Goal: Information Seeking & Learning: Learn about a topic

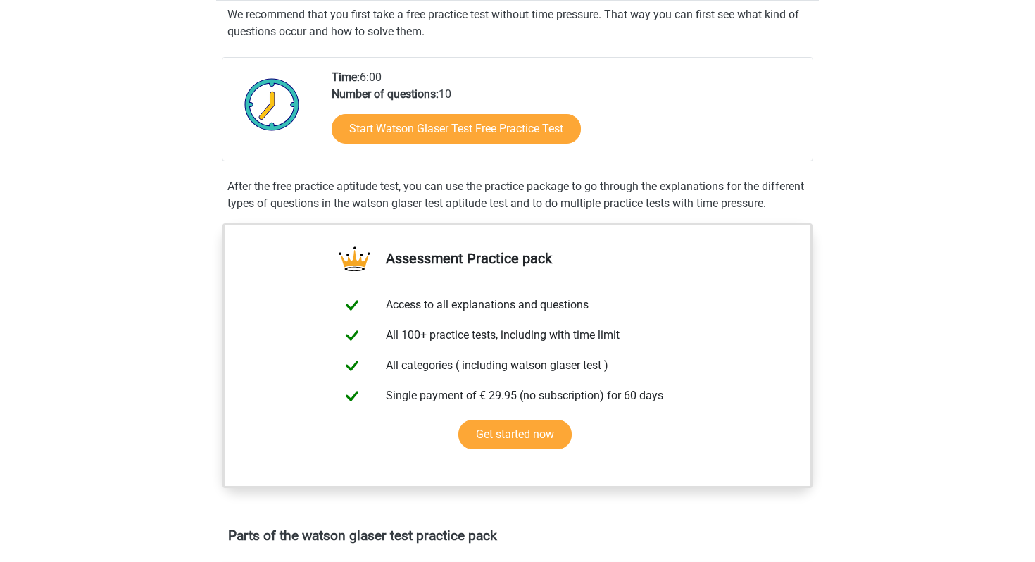
scroll to position [257, 0]
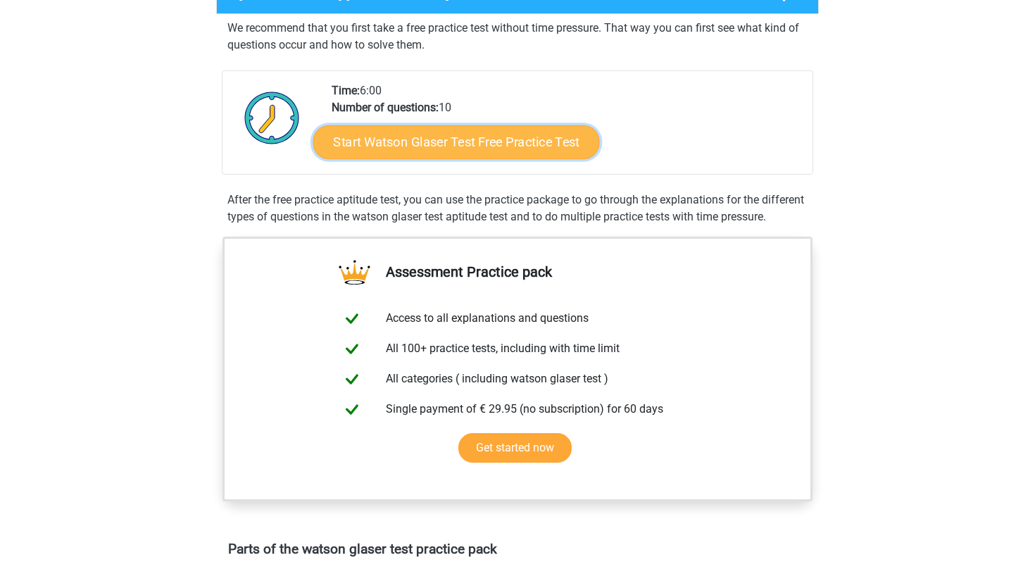
click at [445, 142] on link "Start Watson Glaser Test Free Practice Test" at bounding box center [456, 142] width 287 height 34
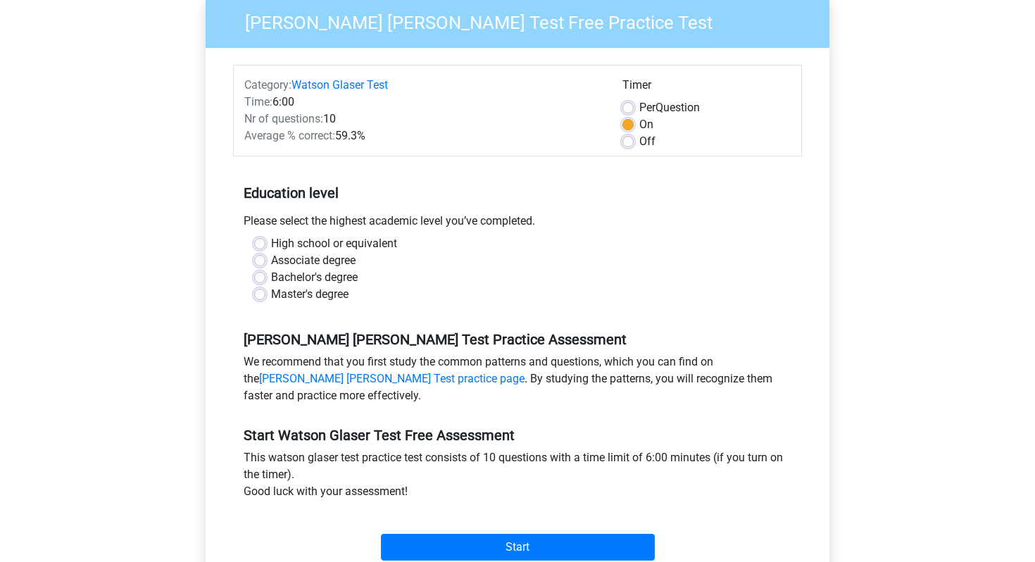
scroll to position [121, 0]
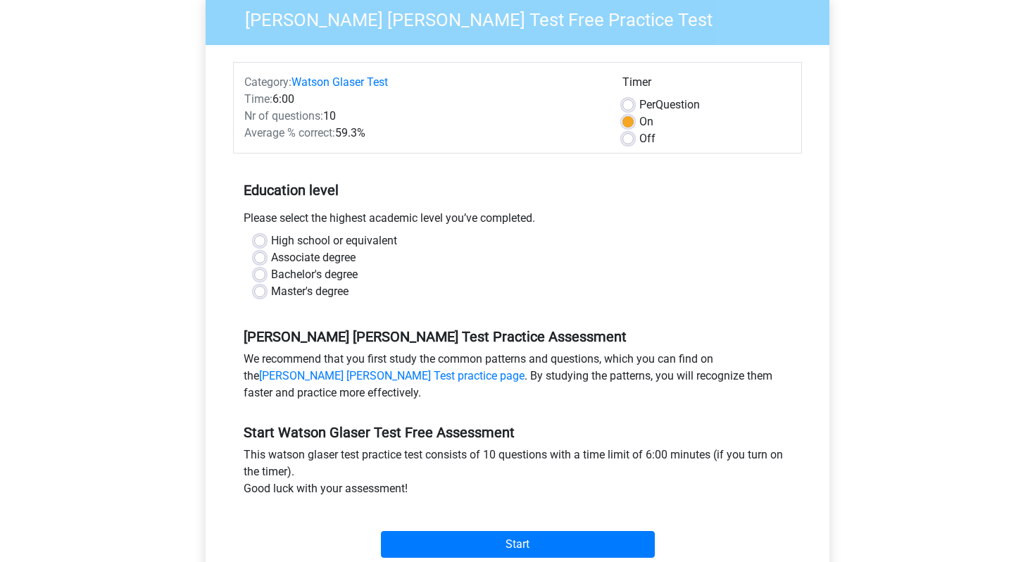
click at [271, 271] on label "Bachelor's degree" at bounding box center [314, 274] width 87 height 17
click at [260, 271] on input "Bachelor's degree" at bounding box center [259, 273] width 11 height 14
radio input "true"
click at [271, 239] on label "High school or equivalent" at bounding box center [334, 240] width 126 height 17
click at [260, 239] on input "High school or equivalent" at bounding box center [259, 239] width 11 height 14
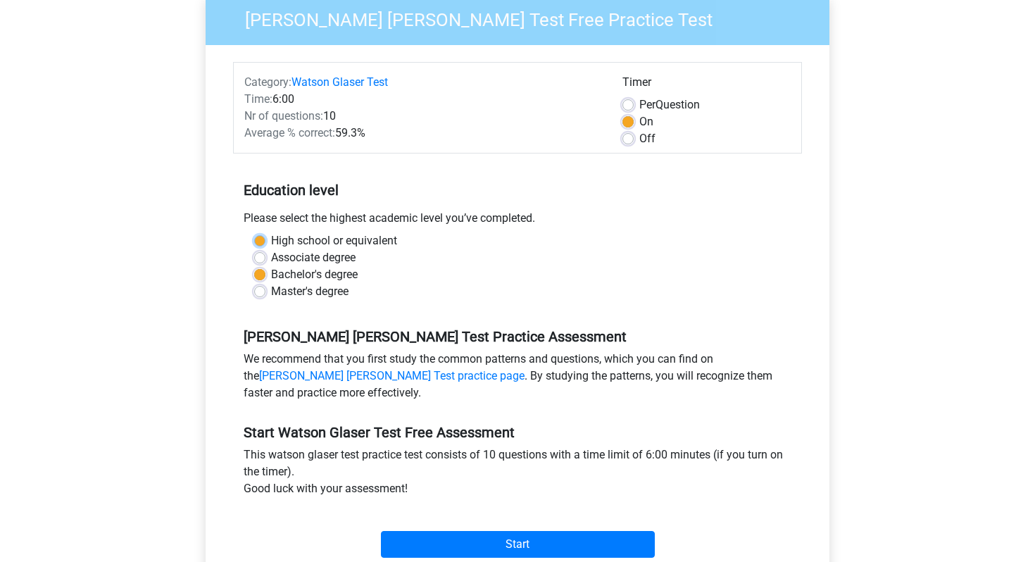
radio input "true"
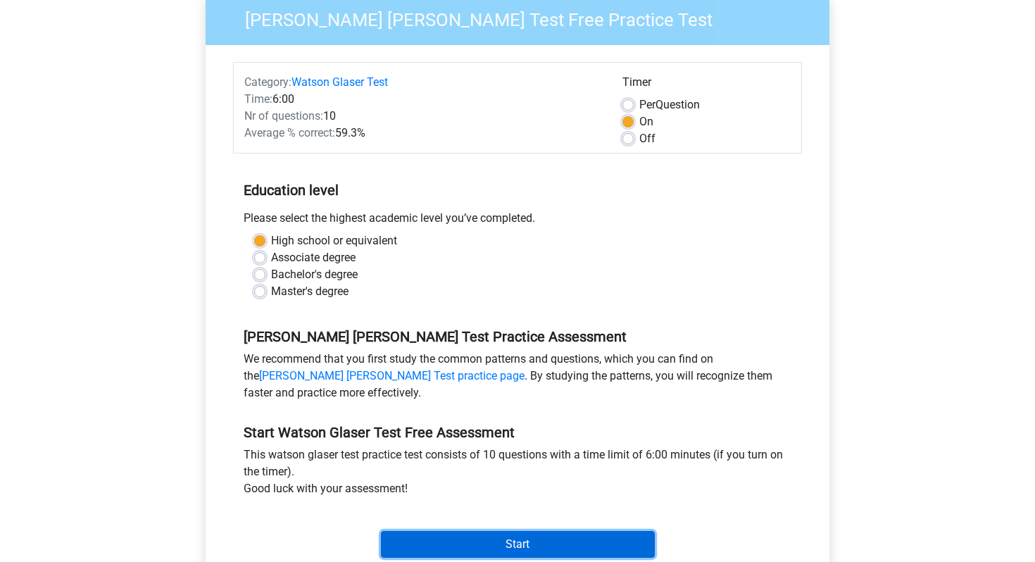
click at [511, 548] on input "Start" at bounding box center [518, 544] width 274 height 27
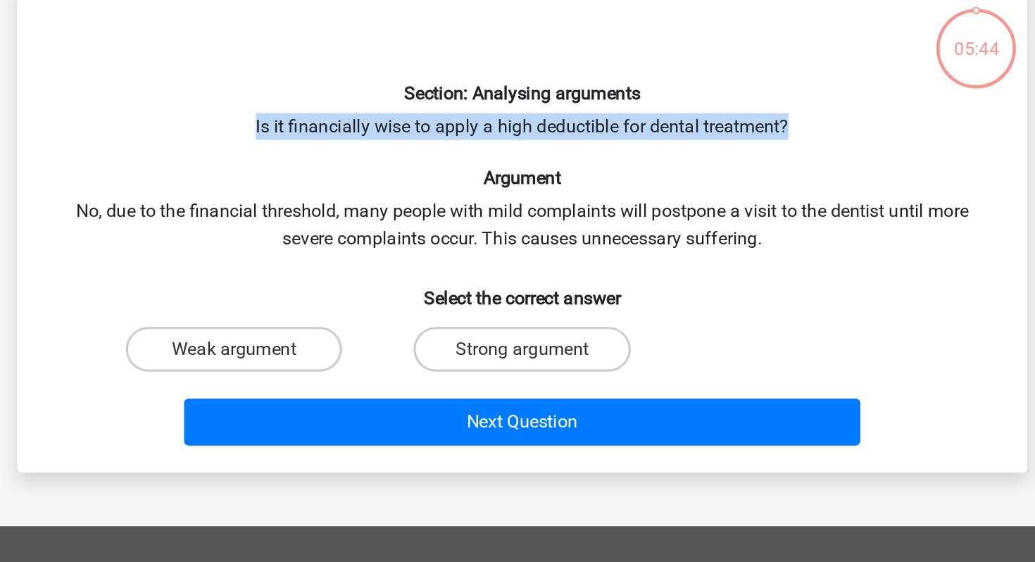
drag, startPoint x: 342, startPoint y: 160, endPoint x: 716, endPoint y: 157, distance: 374.0
click at [716, 157] on div "Section: Analysing arguments Is it financially wise to apply a high deductible …" at bounding box center [518, 219] width 624 height 287
drag, startPoint x: 685, startPoint y: 159, endPoint x: 685, endPoint y: 142, distance: 17.6
click at [685, 142] on div "Section: Analysing arguments Is it financially wise to apply a high deductible …" at bounding box center [518, 219] width 624 height 287
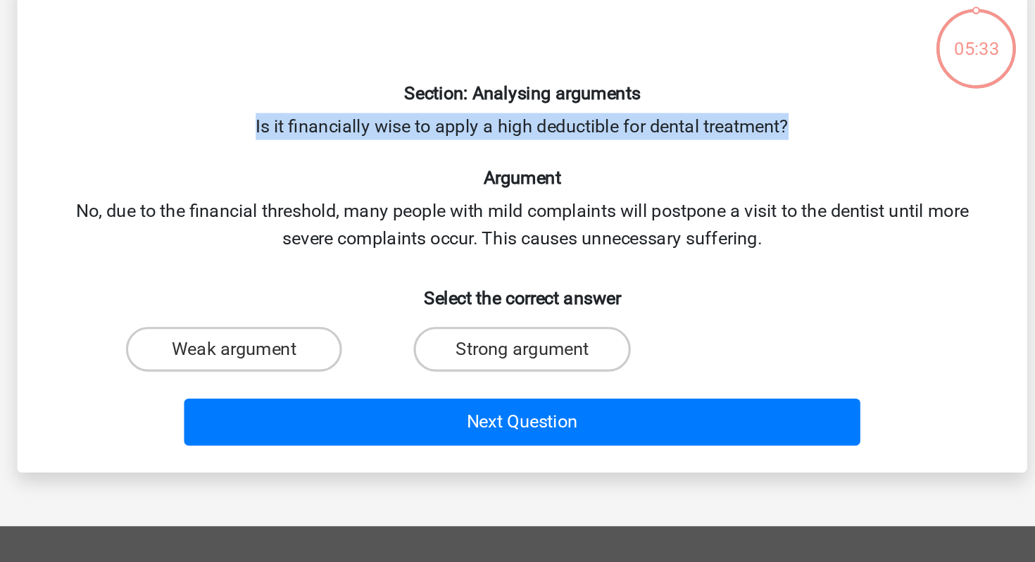
click at [684, 142] on h6 "Section: Analysing arguments" at bounding box center [518, 136] width 590 height 13
drag, startPoint x: 656, startPoint y: 137, endPoint x: 670, endPoint y: 169, distance: 35.3
click at [670, 169] on div "Section: Analysing arguments Is it financially wise to apply a high deductible …" at bounding box center [518, 219] width 624 height 287
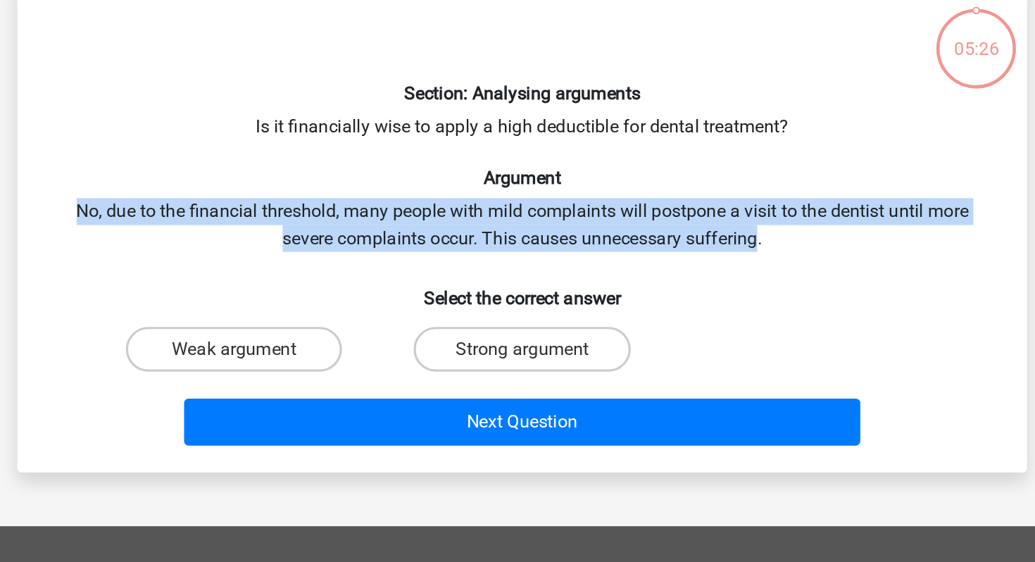
drag, startPoint x: 581, startPoint y: 194, endPoint x: 665, endPoint y: 232, distance: 92.0
click at [665, 232] on div "Section: Analysing arguments Is it financially wise to apply a high deductible …" at bounding box center [518, 219] width 624 height 287
drag, startPoint x: 675, startPoint y: 235, endPoint x: 661, endPoint y: 196, distance: 40.3
click at [662, 196] on div "Section: Analysing arguments Is it financially wise to apply a high deductible …" at bounding box center [518, 219] width 624 height 287
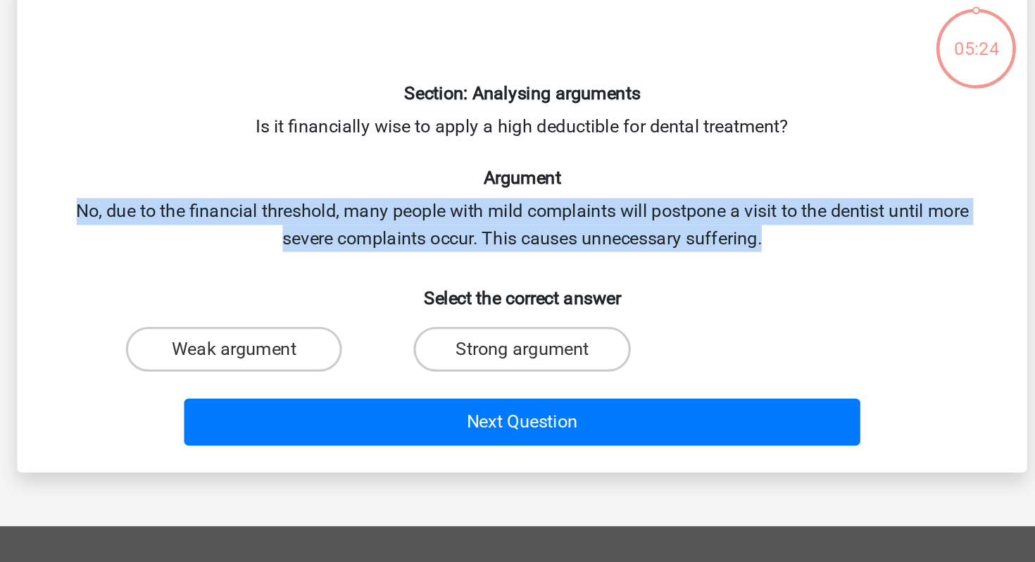
click at [661, 196] on div "Section: Analysing arguments Is it financially wise to apply a high deductible …" at bounding box center [518, 219] width 624 height 287
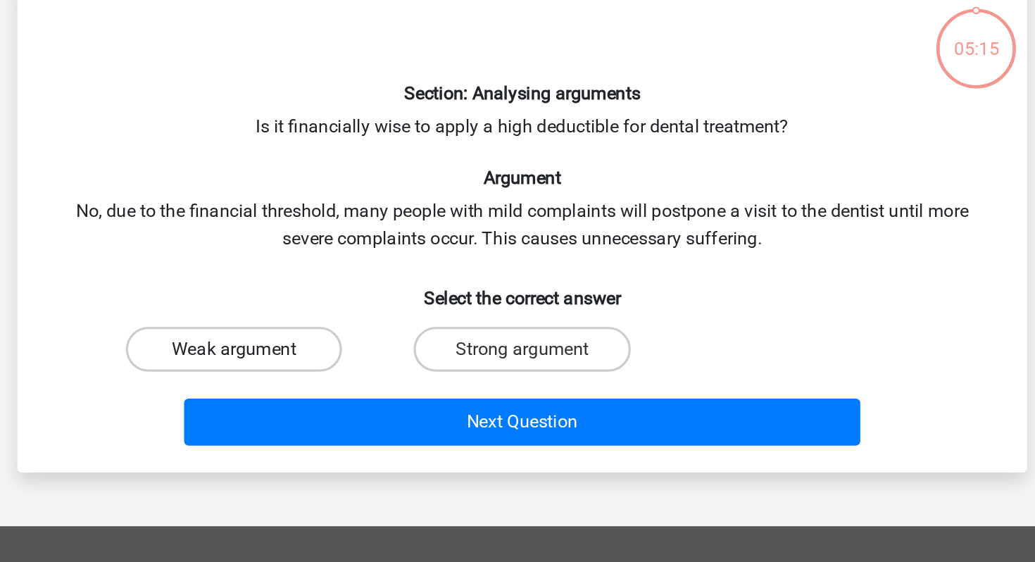
click at [348, 298] on label "Weak argument" at bounding box center [336, 297] width 136 height 28
click at [346, 298] on input "Weak argument" at bounding box center [341, 301] width 9 height 9
radio input "true"
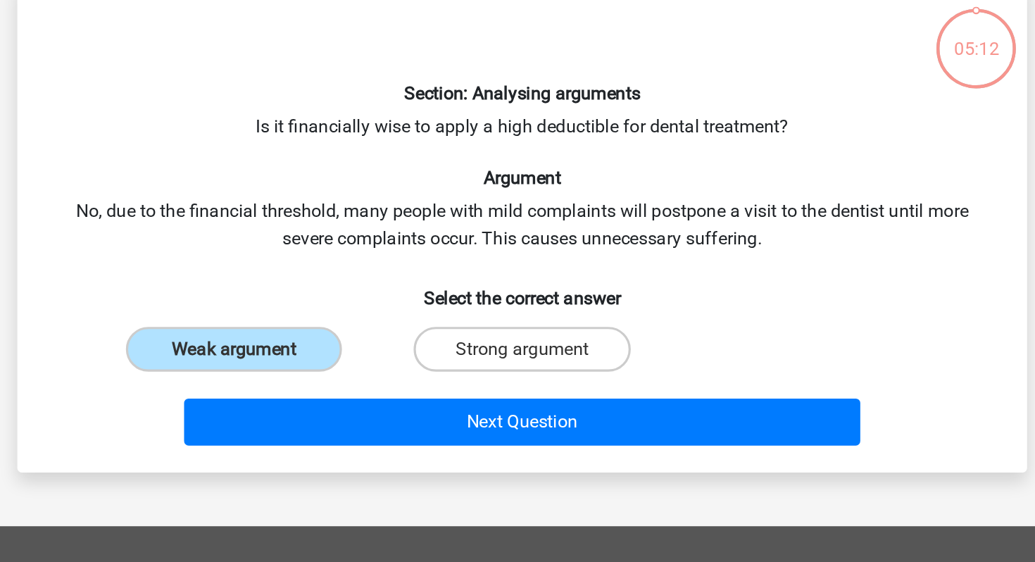
drag, startPoint x: 613, startPoint y: 165, endPoint x: 609, endPoint y: 135, distance: 29.8
click at [609, 136] on div "Section: Analysing arguments Is it financially wise to apply a high deductible …" at bounding box center [518, 219] width 624 height 287
drag, startPoint x: 525, startPoint y: 158, endPoint x: 575, endPoint y: 158, distance: 50.0
click at [575, 158] on div "Section: Analysing arguments Is it financially wise to apply a high deductible …" at bounding box center [518, 219] width 624 height 287
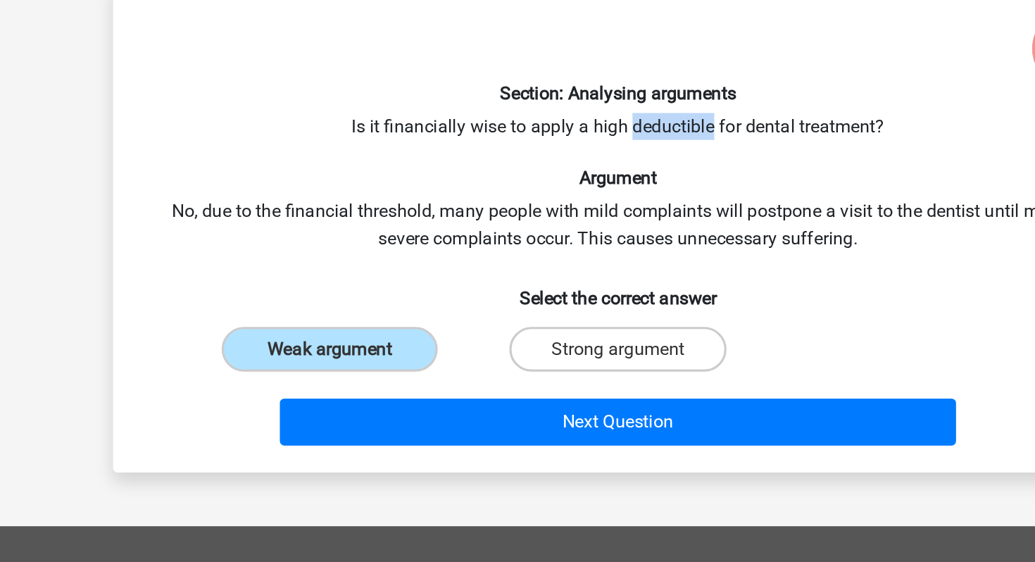
copy div "deductible"
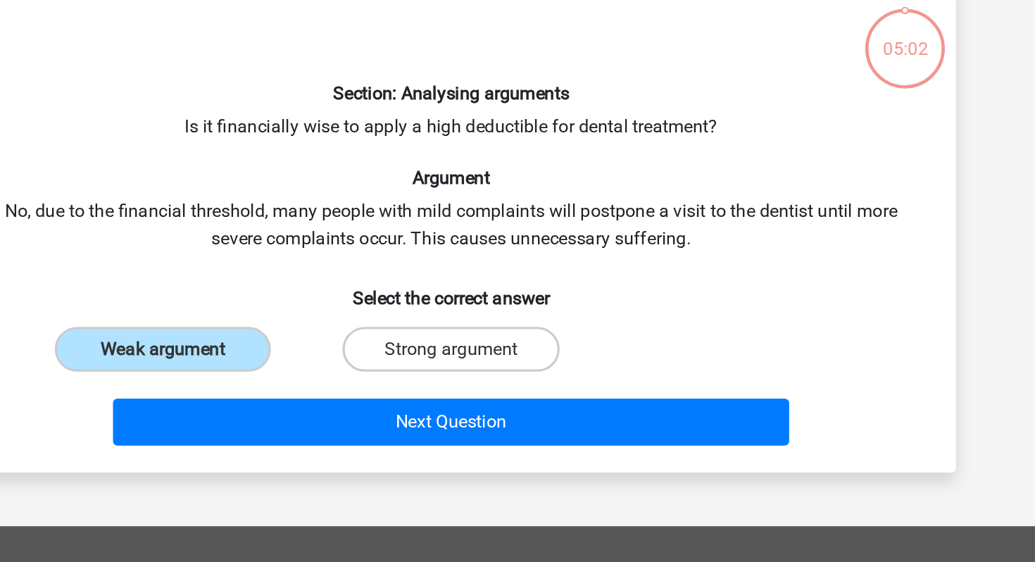
click at [592, 184] on h6 "Argument" at bounding box center [518, 188] width 590 height 13
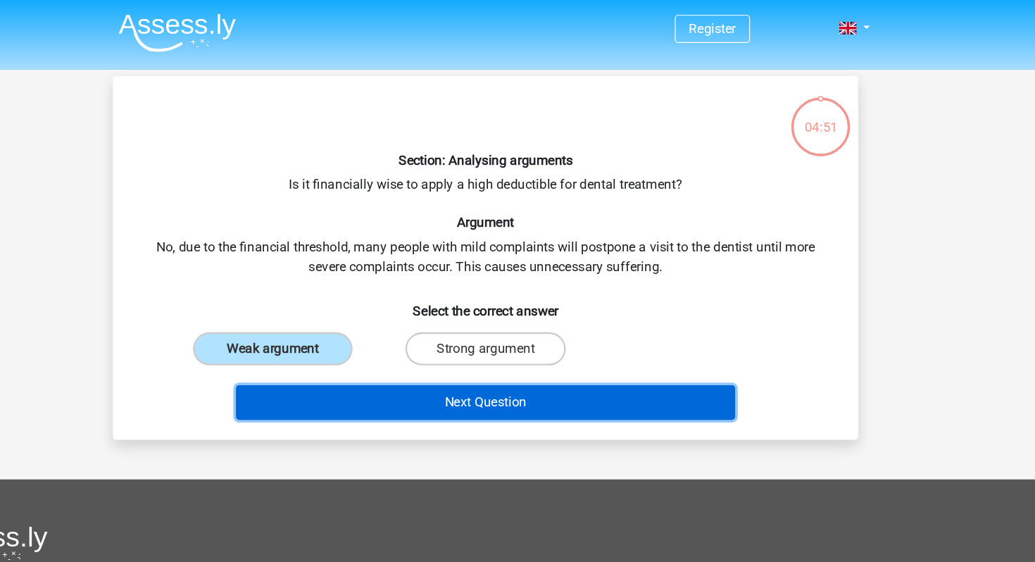
click at [561, 342] on button "Next Question" at bounding box center [518, 343] width 426 height 30
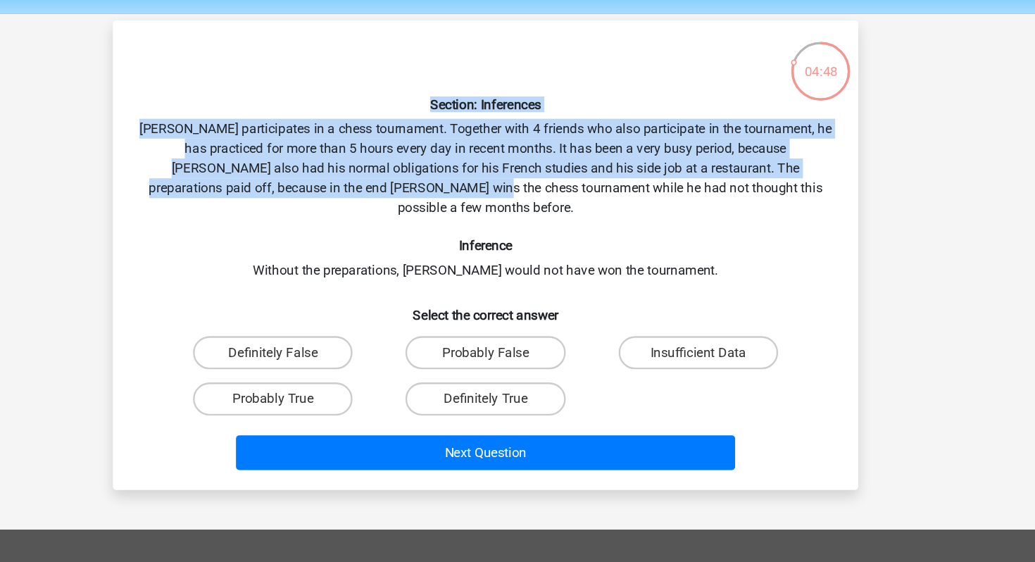
drag, startPoint x: 368, startPoint y: 136, endPoint x: 466, endPoint y: 213, distance: 123.9
click at [466, 213] on div "Section: Inferences Pablo participates in a chess tournament. Together with 4 f…" at bounding box center [518, 264] width 624 height 377
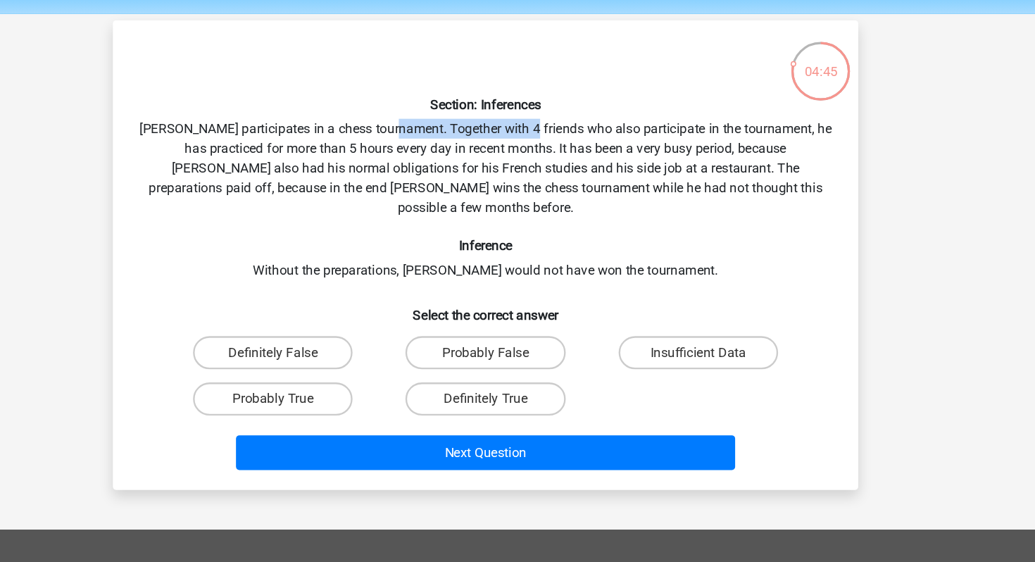
drag, startPoint x: 448, startPoint y: 158, endPoint x: 562, endPoint y: 160, distance: 114.1
click at [562, 160] on div "Section: Inferences Pablo participates in a chess tournament. Together with 4 f…" at bounding box center [518, 264] width 624 height 377
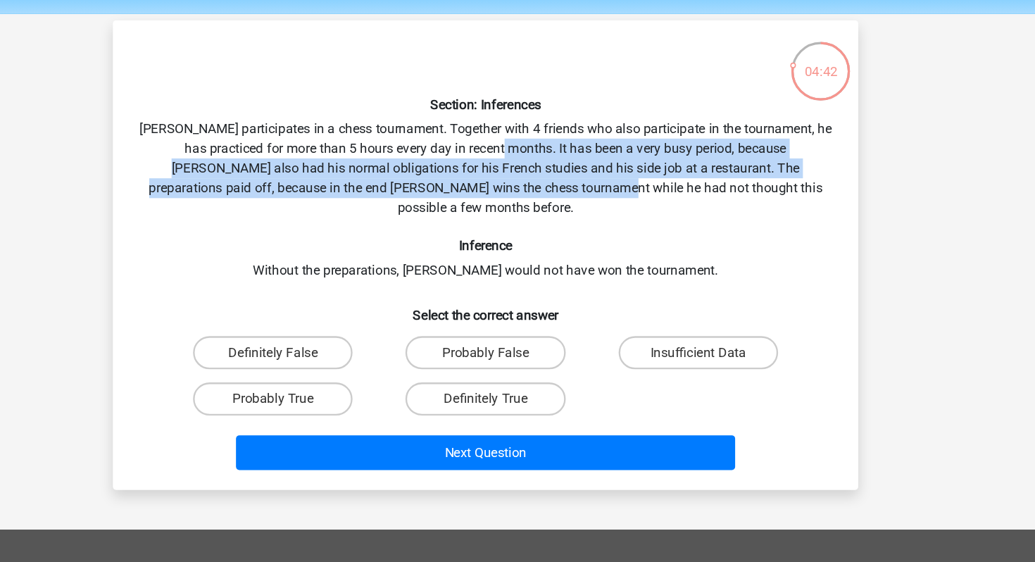
drag, startPoint x: 530, startPoint y: 177, endPoint x: 568, endPoint y: 213, distance: 53.3
click at [568, 213] on div "Section: Inferences Pablo participates in a chess tournament. Together with 4 f…" at bounding box center [518, 264] width 624 height 377
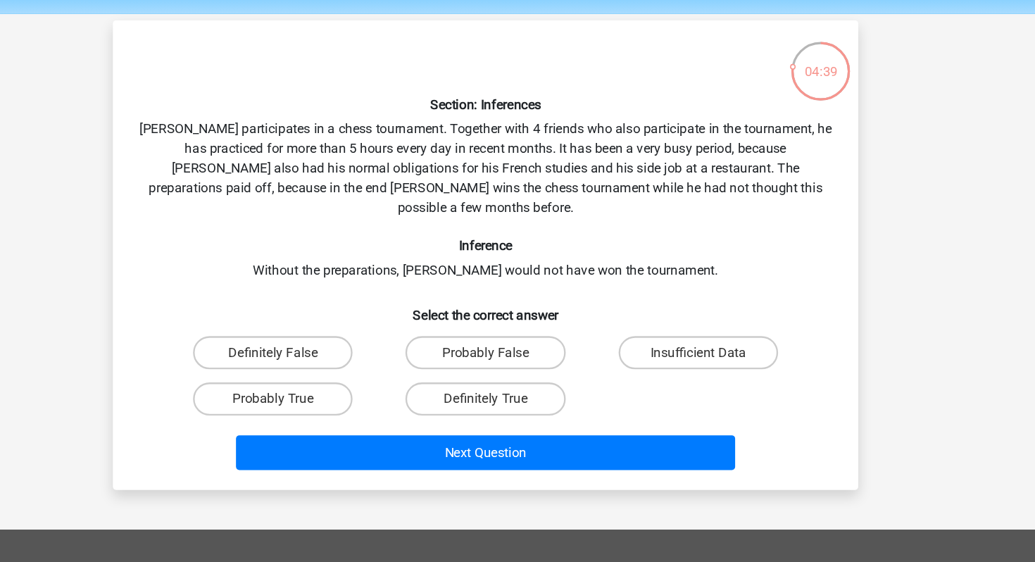
drag, startPoint x: 604, startPoint y: 194, endPoint x: 647, endPoint y: 225, distance: 53.4
click at [647, 225] on div "Section: Inferences Pablo participates in a chess tournament. Together with 4 f…" at bounding box center [518, 264] width 624 height 377
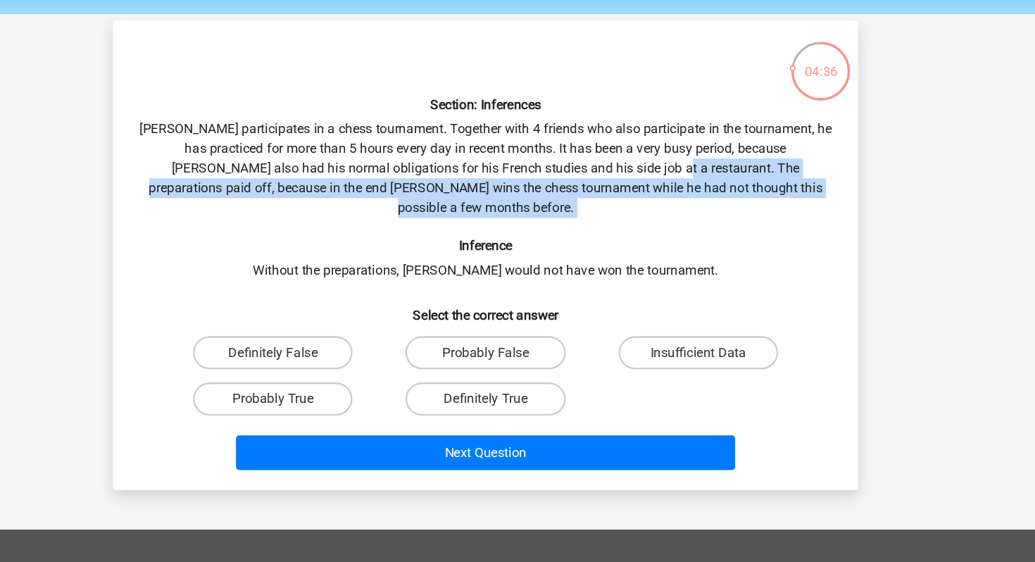
drag, startPoint x: 647, startPoint y: 225, endPoint x: 609, endPoint y: 185, distance: 55.3
click at [609, 185] on div "Section: Inferences Pablo participates in a chess tournament. Together with 4 f…" at bounding box center [518, 264] width 624 height 377
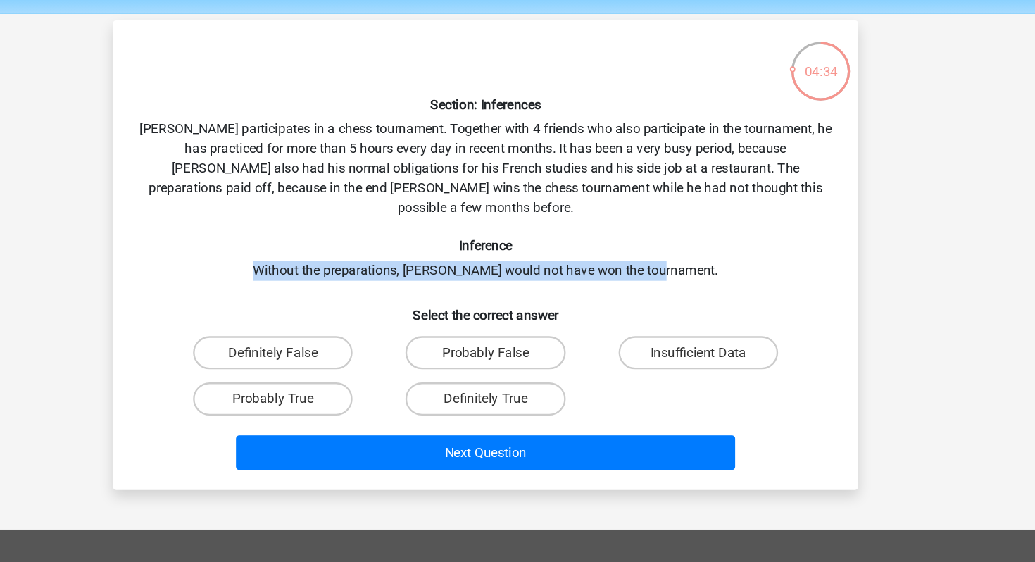
drag, startPoint x: 732, startPoint y: 257, endPoint x: 727, endPoint y: 239, distance: 18.3
click at [727, 239] on div "Section: Inferences Pablo participates in a chess tournament. Together with 4 f…" at bounding box center [518, 264] width 624 height 377
click at [727, 250] on h6 "Inference" at bounding box center [518, 256] width 590 height 13
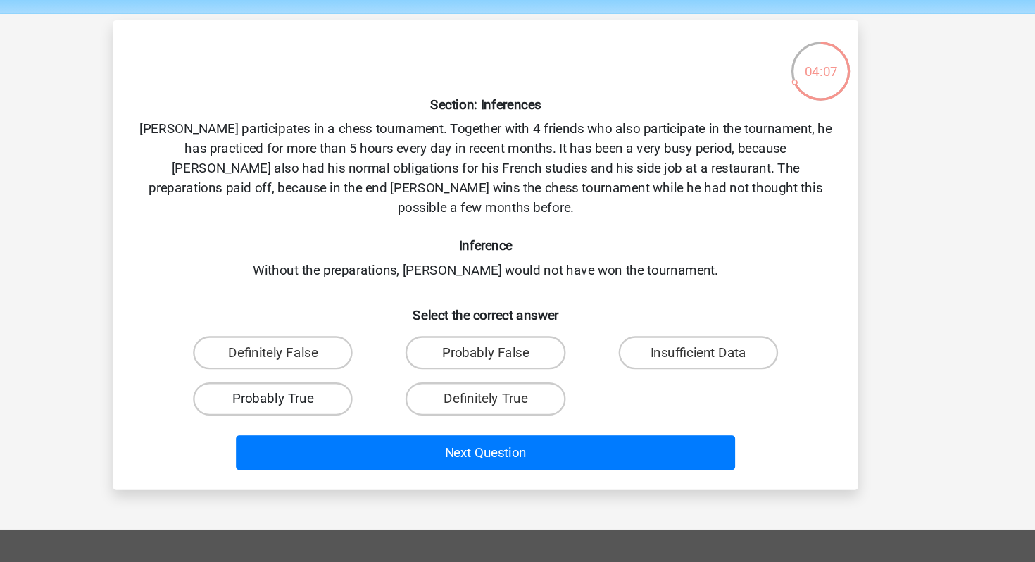
click at [363, 373] on label "Probably True" at bounding box center [336, 387] width 136 height 28
click at [346, 387] on input "Probably True" at bounding box center [341, 391] width 9 height 9
radio input "true"
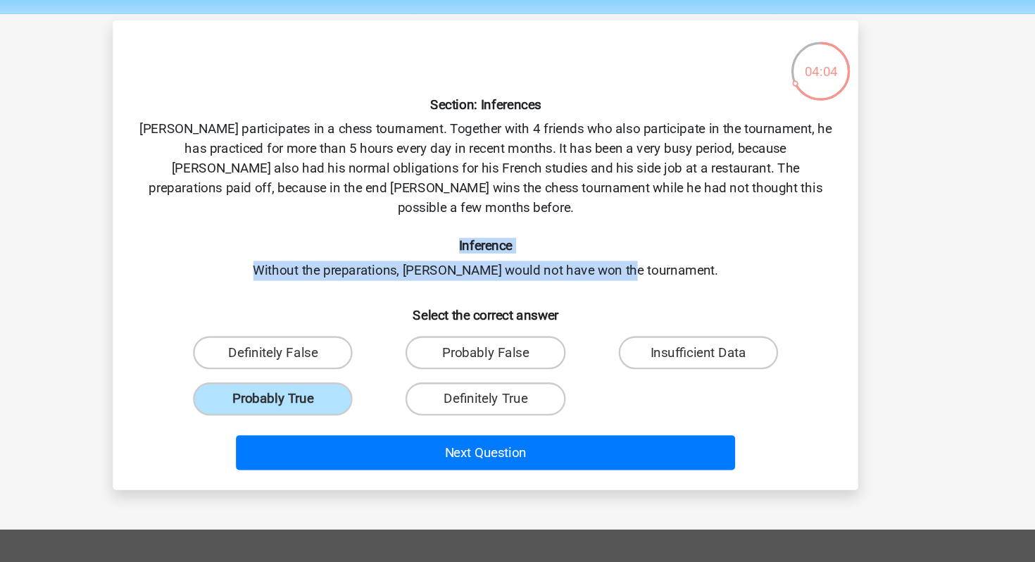
drag, startPoint x: 430, startPoint y: 235, endPoint x: 661, endPoint y: 261, distance: 232.5
click at [661, 261] on div "Section: Inferences Pablo participates in a chess tournament. Together with 4 f…" at bounding box center [518, 264] width 624 height 377
drag, startPoint x: 701, startPoint y: 263, endPoint x: 694, endPoint y: 230, distance: 33.7
click at [694, 230] on div "Section: Inferences Pablo participates in a chess tournament. Together with 4 f…" at bounding box center [518, 264] width 624 height 377
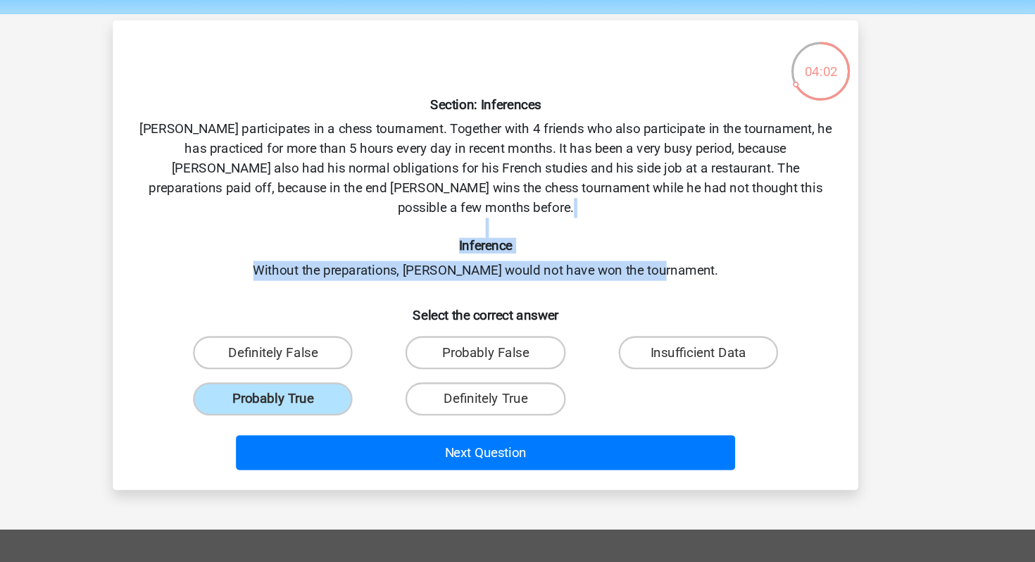
click at [694, 230] on div "Section: Inferences Pablo participates in a chess tournament. Together with 4 f…" at bounding box center [518, 264] width 624 height 377
drag, startPoint x: 694, startPoint y: 230, endPoint x: 716, endPoint y: 265, distance: 41.1
click at [716, 265] on div "Section: Inferences Pablo participates in a chess tournament. Together with 4 f…" at bounding box center [518, 264] width 624 height 377
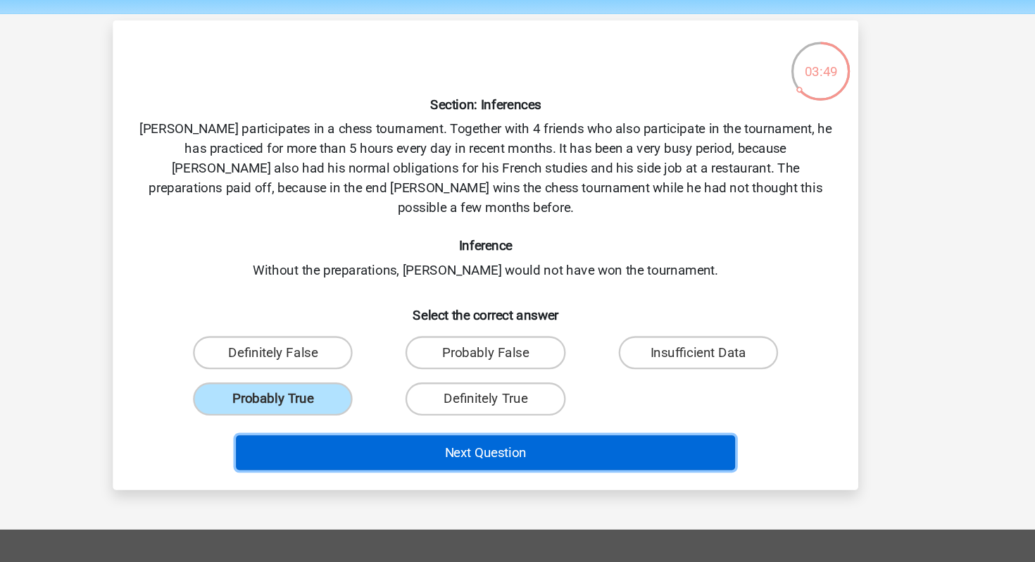
click at [565, 418] on button "Next Question" at bounding box center [518, 433] width 426 height 30
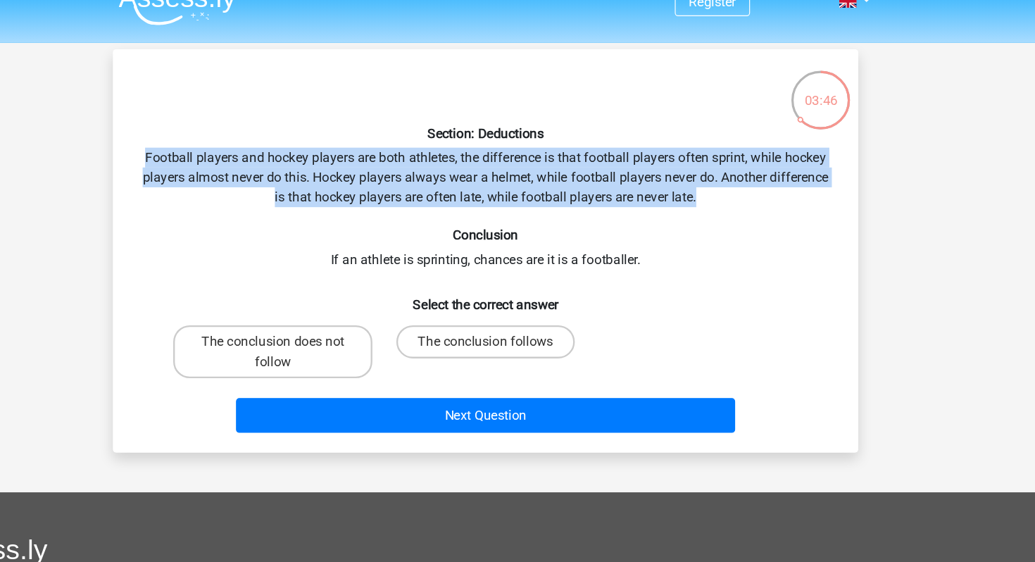
drag, startPoint x: 548, startPoint y: 146, endPoint x: 732, endPoint y: 188, distance: 188.6
click at [732, 188] on div "Section: Deductions Football players and hockey players are both athletes, the …" at bounding box center [518, 236] width 624 height 321
drag, startPoint x: 732, startPoint y: 188, endPoint x: 718, endPoint y: 137, distance: 52.4
click at [718, 138] on div "Section: Deductions Football players and hockey players are both athletes, the …" at bounding box center [518, 236] width 624 height 321
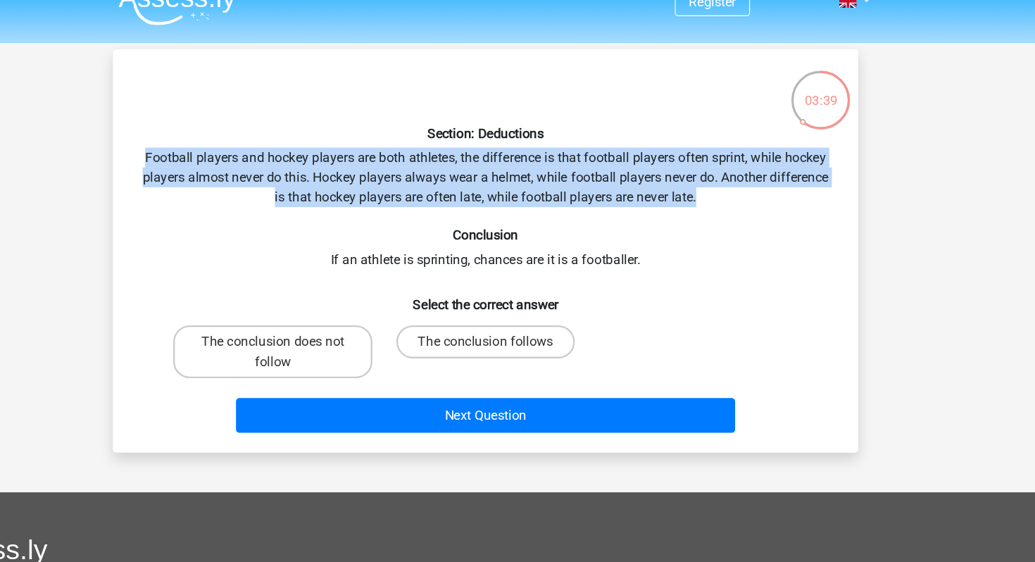
click at [718, 137] on h6 "Section: Deductions" at bounding box center [518, 136] width 590 height 13
drag, startPoint x: 718, startPoint y: 137, endPoint x: 729, endPoint y: 195, distance: 58.7
click at [729, 195] on div "Section: Deductions Football players and hockey players are both athletes, the …" at bounding box center [518, 236] width 624 height 321
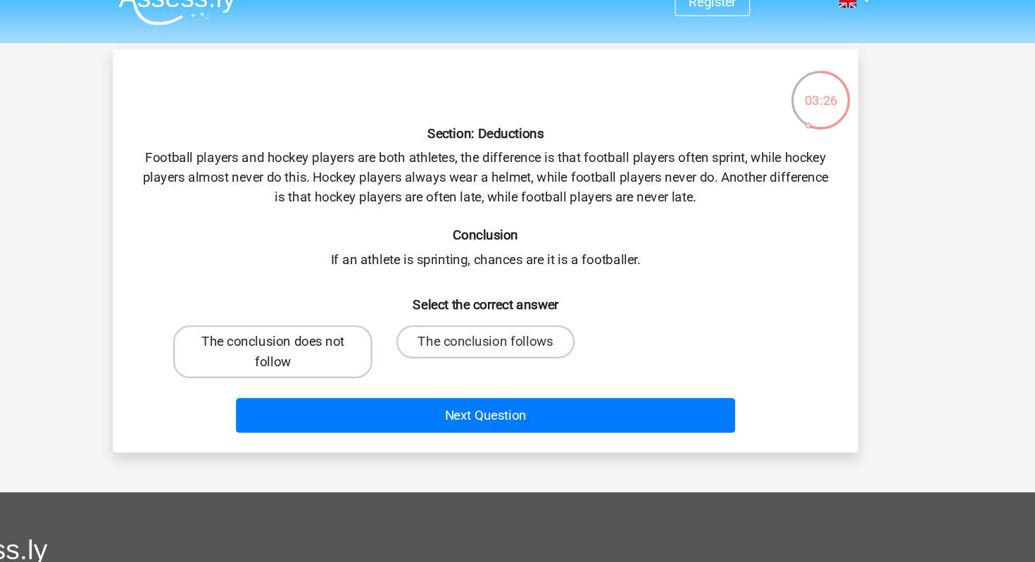
click at [380, 318] on label "The conclusion does not follow" at bounding box center [336, 322] width 170 height 45
click at [346, 318] on input "The conclusion does not follow" at bounding box center [341, 318] width 9 height 9
radio input "true"
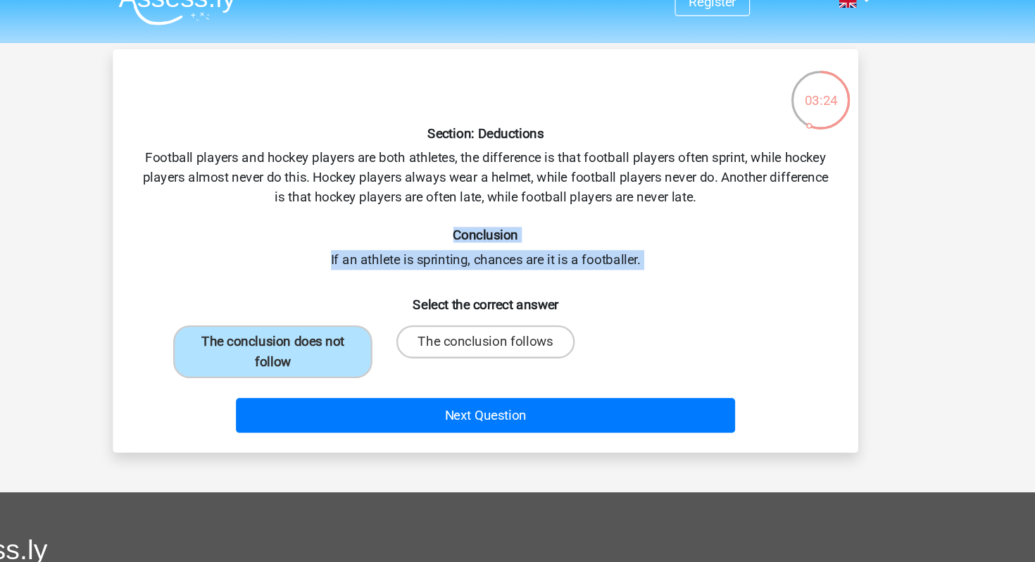
drag, startPoint x: 400, startPoint y: 223, endPoint x: 425, endPoint y: 268, distance: 51.7
click at [425, 268] on div "Section: Deductions Football players and hockey players are both athletes, the …" at bounding box center [518, 236] width 624 height 321
click at [425, 268] on h6 "Select the correct answer" at bounding box center [518, 276] width 590 height 25
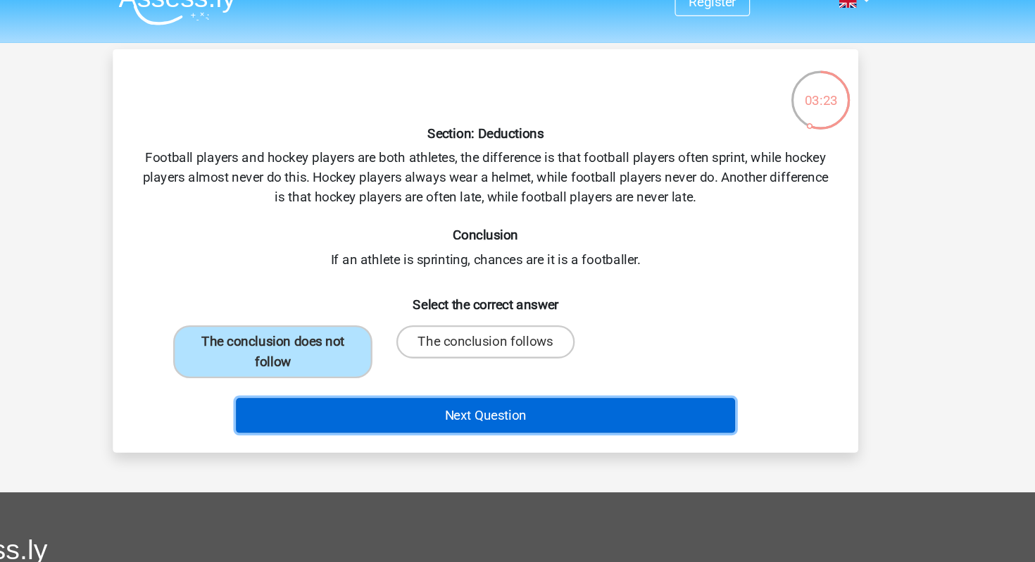
click at [461, 381] on button "Next Question" at bounding box center [518, 377] width 426 height 30
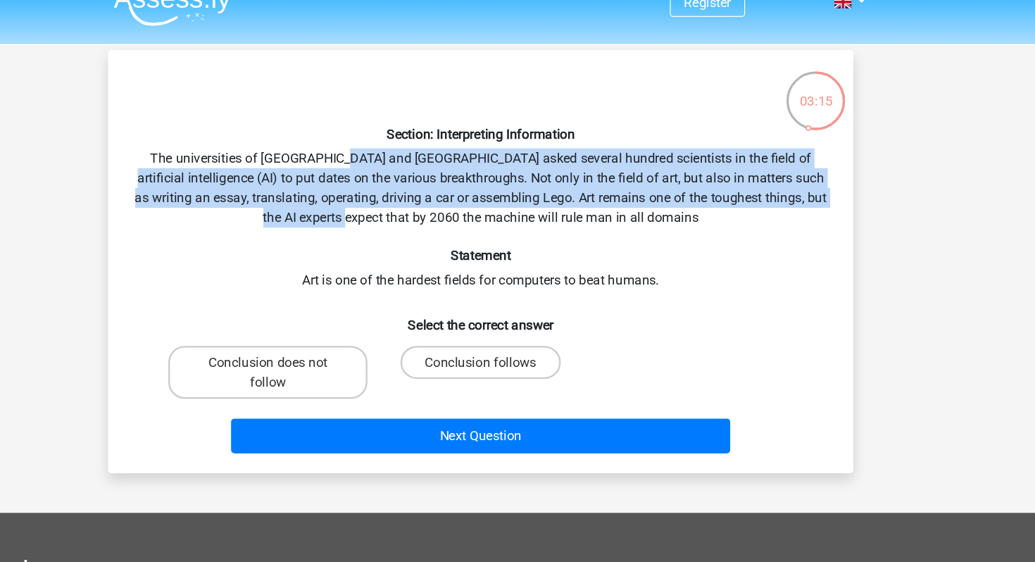
drag, startPoint x: 392, startPoint y: 149, endPoint x: 489, endPoint y: 216, distance: 118.4
click at [489, 216] on div "Section: Interpreting Information The universities of Oxford and Yale asked sev…" at bounding box center [518, 245] width 624 height 338
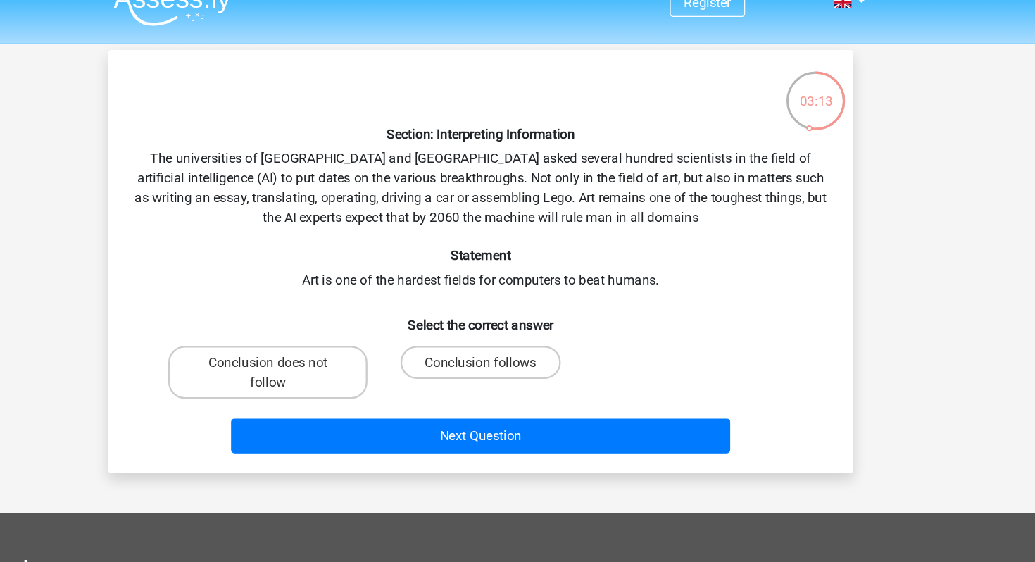
click at [562, 209] on div "Section: Interpreting Information The universities of Oxford and Yale asked sev…" at bounding box center [518, 245] width 624 height 338
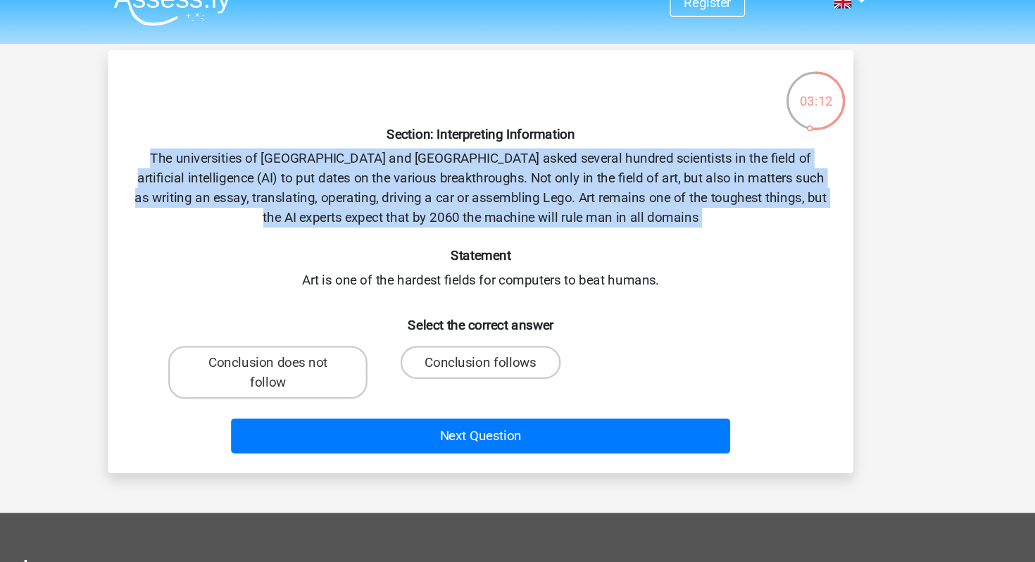
drag, startPoint x: 562, startPoint y: 219, endPoint x: 513, endPoint y: 146, distance: 88.3
click at [513, 146] on div "Section: Interpreting Information The universities of Oxford and Yale asked sev…" at bounding box center [518, 245] width 624 height 338
drag, startPoint x: 494, startPoint y: 146, endPoint x: 687, endPoint y: 210, distance: 202.4
click at [687, 210] on div "Section: Interpreting Information The universities of Oxford and Yale asked sev…" at bounding box center [518, 245] width 624 height 338
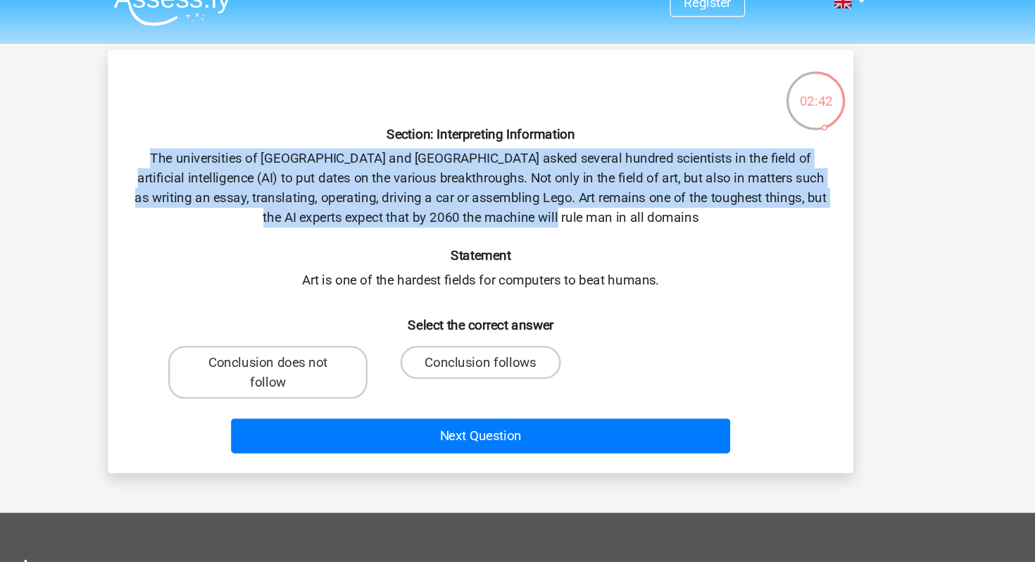
click at [687, 210] on div "Section: Interpreting Information The universities of Oxford and Yale asked sev…" at bounding box center [518, 245] width 624 height 338
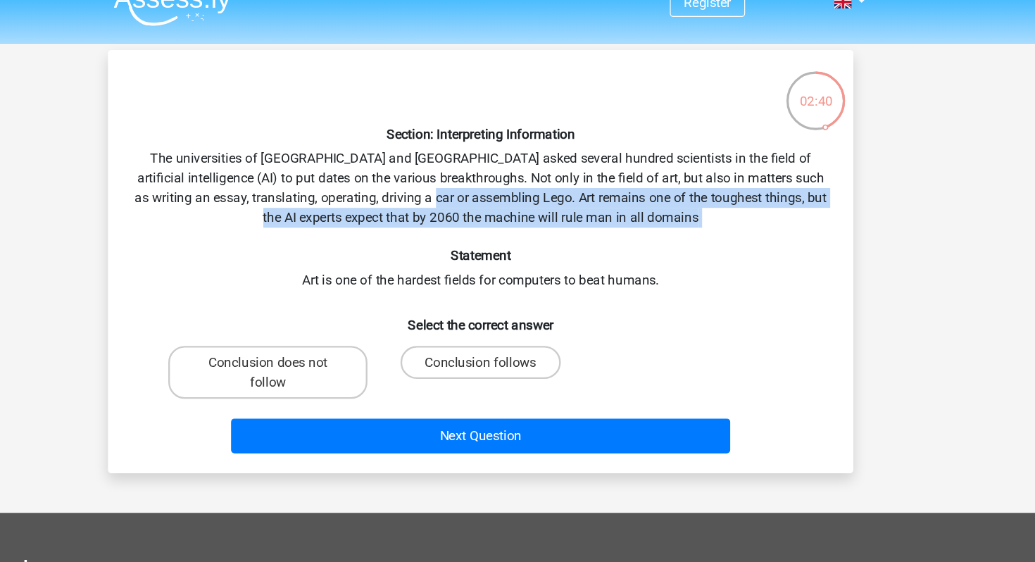
drag, startPoint x: 682, startPoint y: 210, endPoint x: 517, endPoint y: 193, distance: 166.4
click at [517, 193] on div "Section: Interpreting Information The universities of Oxford and Yale asked sev…" at bounding box center [518, 245] width 624 height 338
drag, startPoint x: 517, startPoint y: 193, endPoint x: 713, endPoint y: 227, distance: 199.4
click at [713, 227] on div "Section: Interpreting Information The universities of Oxford and Yale asked sev…" at bounding box center [518, 245] width 624 height 338
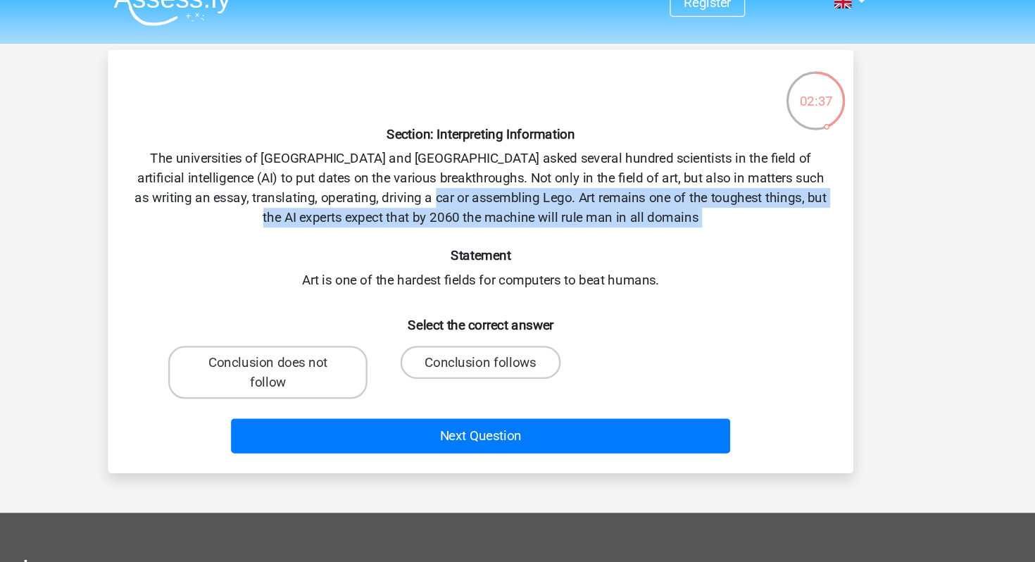
click at [713, 227] on div "Section: Interpreting Information The universities of Oxford and Yale asked sev…" at bounding box center [518, 245] width 624 height 338
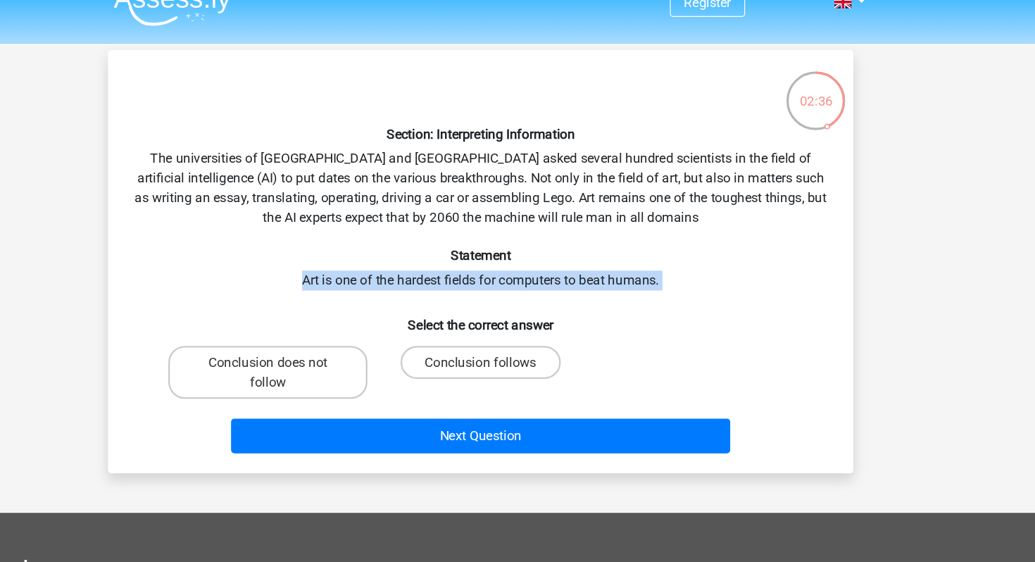
drag, startPoint x: 695, startPoint y: 270, endPoint x: 694, endPoint y: 245, distance: 25.4
click at [694, 245] on div "Section: Interpreting Information The universities of Oxford and Yale asked sev…" at bounding box center [518, 245] width 624 height 338
click at [694, 245] on h6 "Statement" at bounding box center [518, 239] width 590 height 13
click at [549, 329] on label "Conclusion follows" at bounding box center [517, 331] width 136 height 28
click at [527, 331] on input "Conclusion follows" at bounding box center [522, 335] width 9 height 9
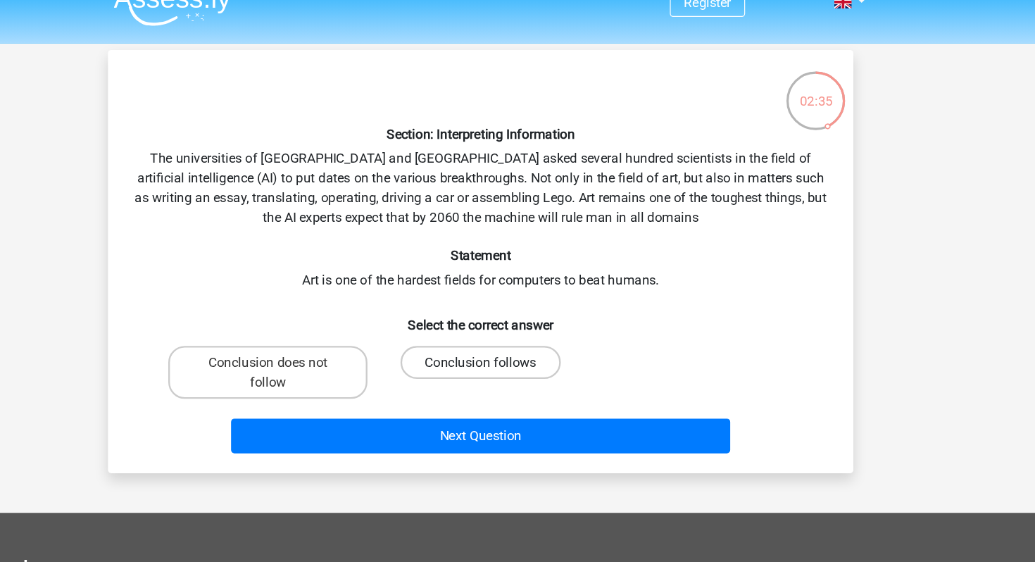
radio input "true"
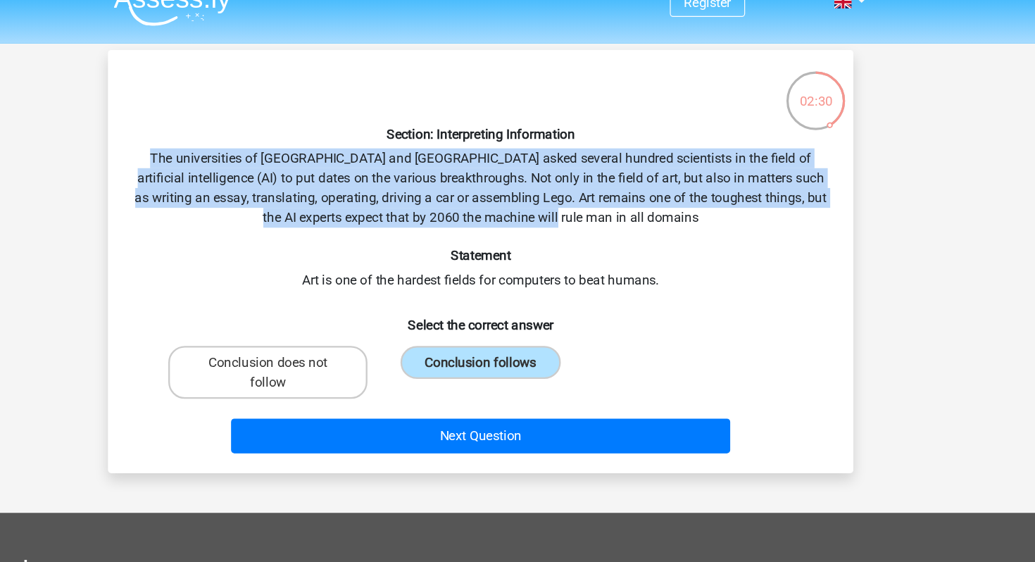
drag, startPoint x: 673, startPoint y: 206, endPoint x: 670, endPoint y: 135, distance: 71.2
click at [670, 135] on div "Section: Interpreting Information The universities of Oxford and Yale asked sev…" at bounding box center [518, 245] width 624 height 338
click at [670, 135] on h6 "Section: Interpreting Information" at bounding box center [518, 136] width 590 height 13
drag, startPoint x: 643, startPoint y: 142, endPoint x: 689, endPoint y: 230, distance: 98.6
click at [689, 230] on div "Section: Interpreting Information The universities of Oxford and Yale asked sev…" at bounding box center [518, 245] width 624 height 338
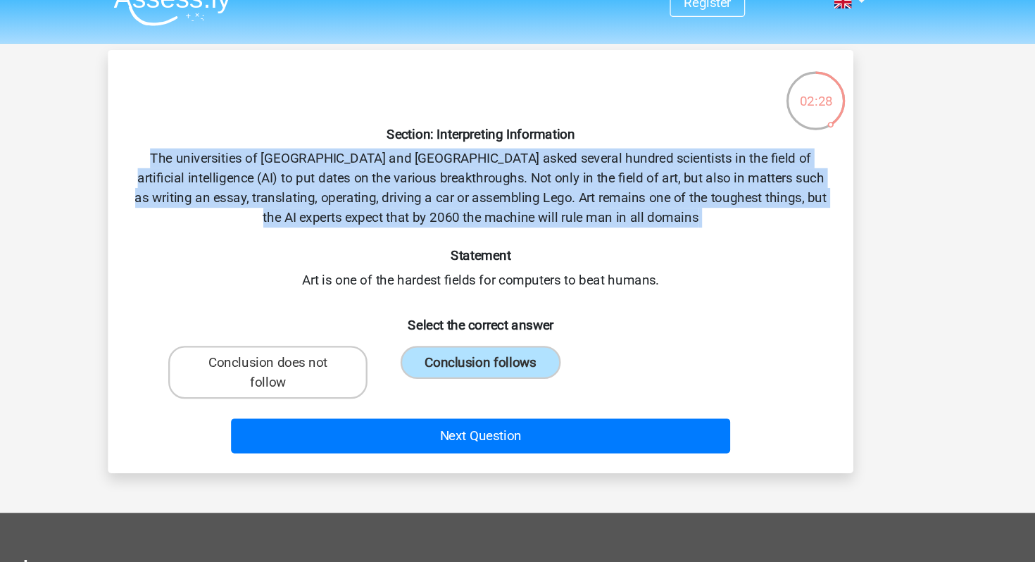
click at [689, 230] on div "Section: Interpreting Information The universities of Oxford and Yale asked sev…" at bounding box center [518, 245] width 624 height 338
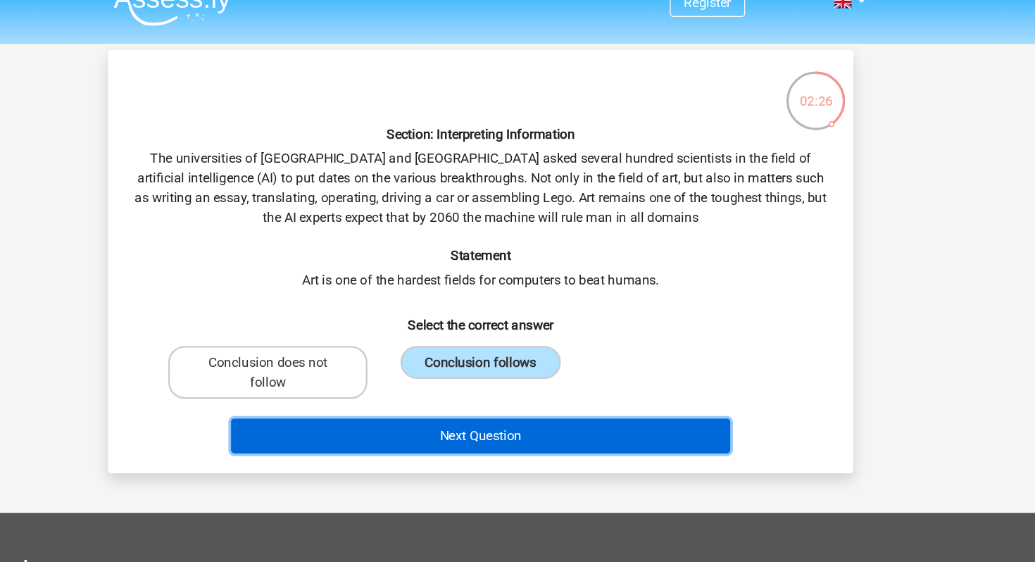
click at [643, 392] on button "Next Question" at bounding box center [518, 394] width 426 height 30
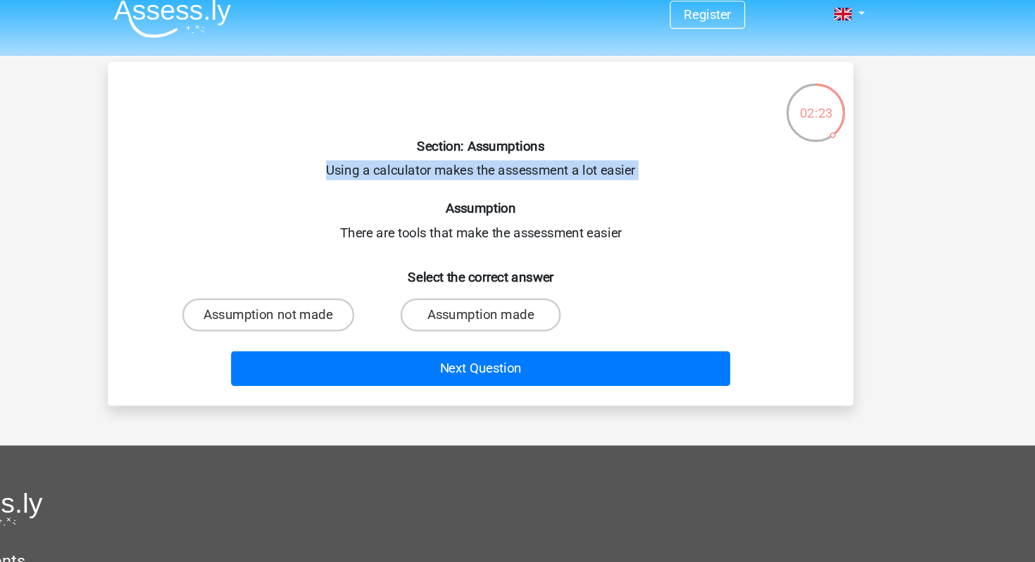
drag, startPoint x: 450, startPoint y: 148, endPoint x: 504, endPoint y: 173, distance: 58.9
click at [504, 173] on div "Section: Assumptions Using a calculator makes the assessment a lot easier Assum…" at bounding box center [518, 211] width 624 height 270
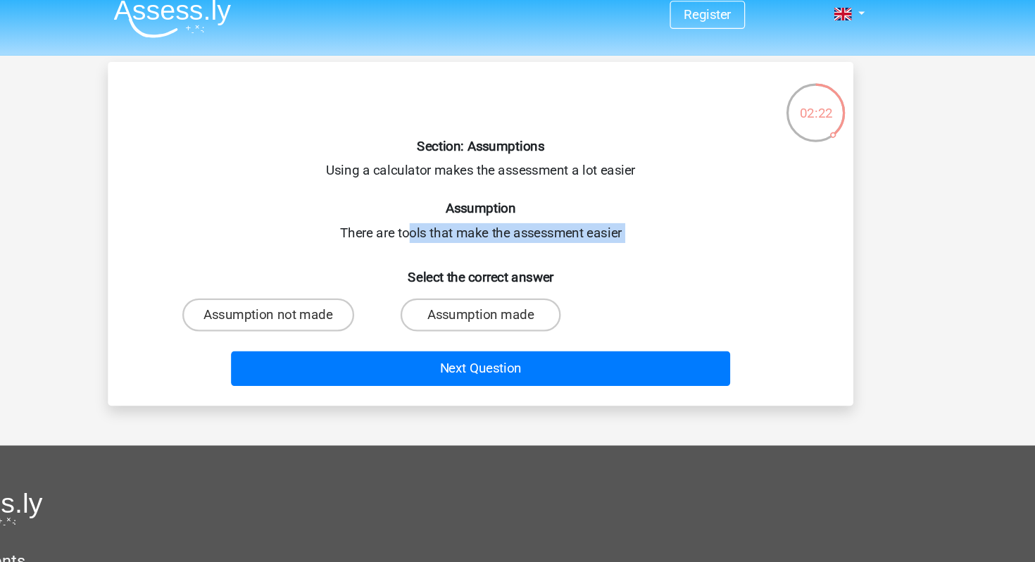
drag, startPoint x: 458, startPoint y: 203, endPoint x: 484, endPoint y: 225, distance: 34.5
click at [484, 225] on div "Section: Assumptions Using a calculator makes the assessment a lot easier Assum…" at bounding box center [518, 211] width 624 height 270
click at [503, 281] on label "Assumption made" at bounding box center [517, 280] width 136 height 28
click at [518, 281] on input "Assumption made" at bounding box center [522, 284] width 9 height 9
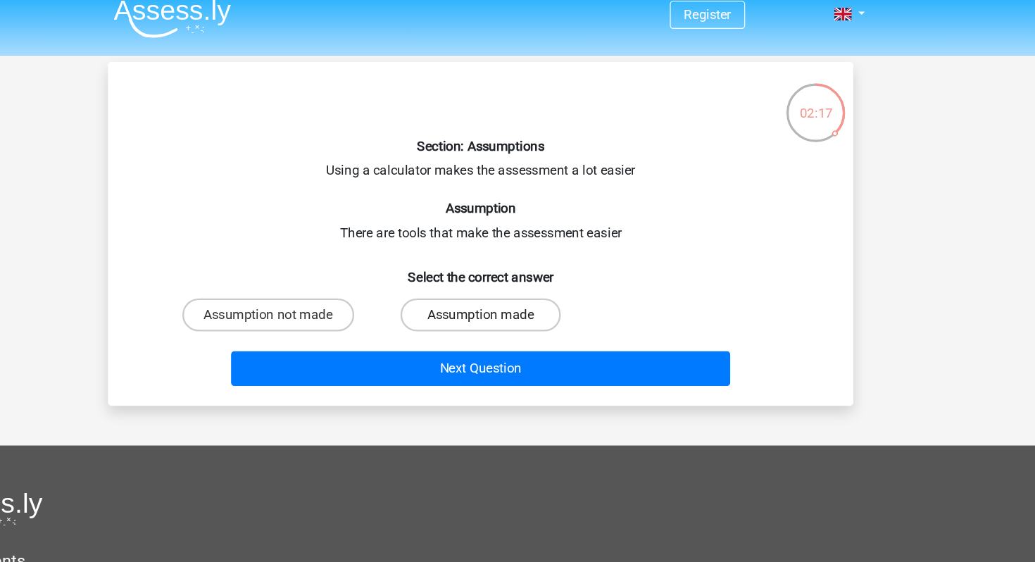
radio input "true"
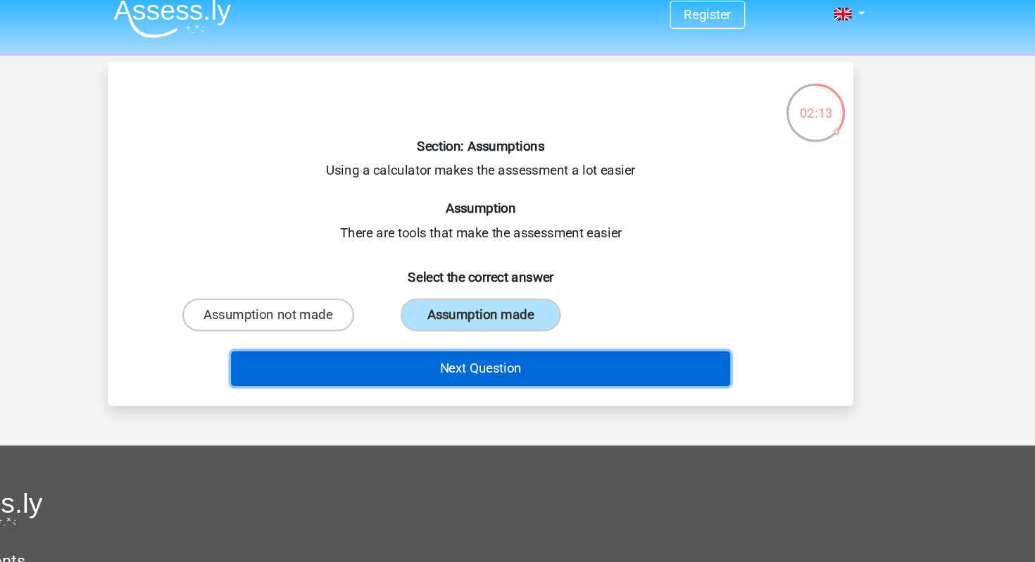
click at [514, 325] on button "Next Question" at bounding box center [518, 326] width 426 height 30
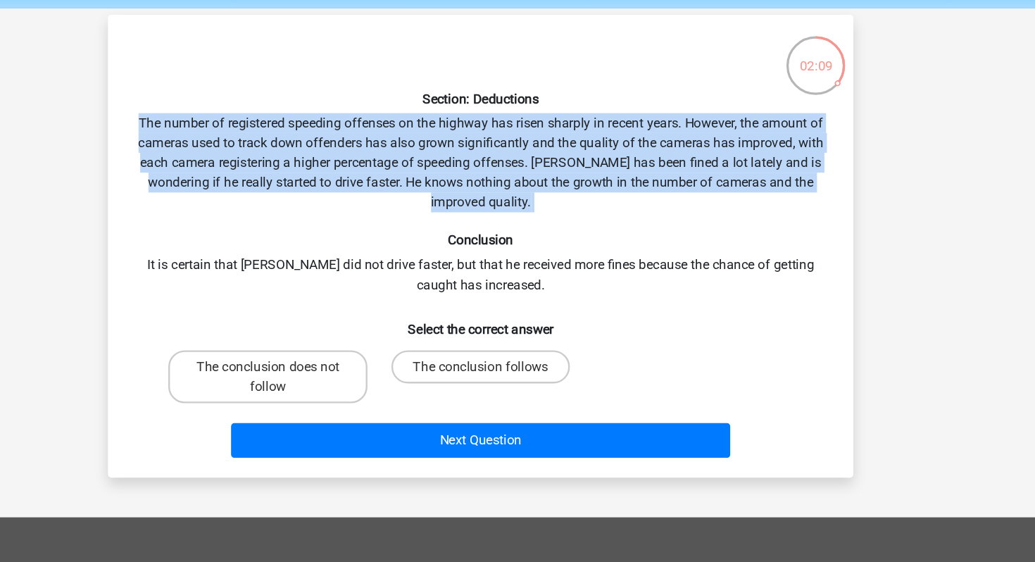
drag, startPoint x: 439, startPoint y: 145, endPoint x: 541, endPoint y: 229, distance: 132.1
click at [541, 229] on div "Section: Deductions The number of registered speeding offenses on the highway h…" at bounding box center [518, 262] width 624 height 372
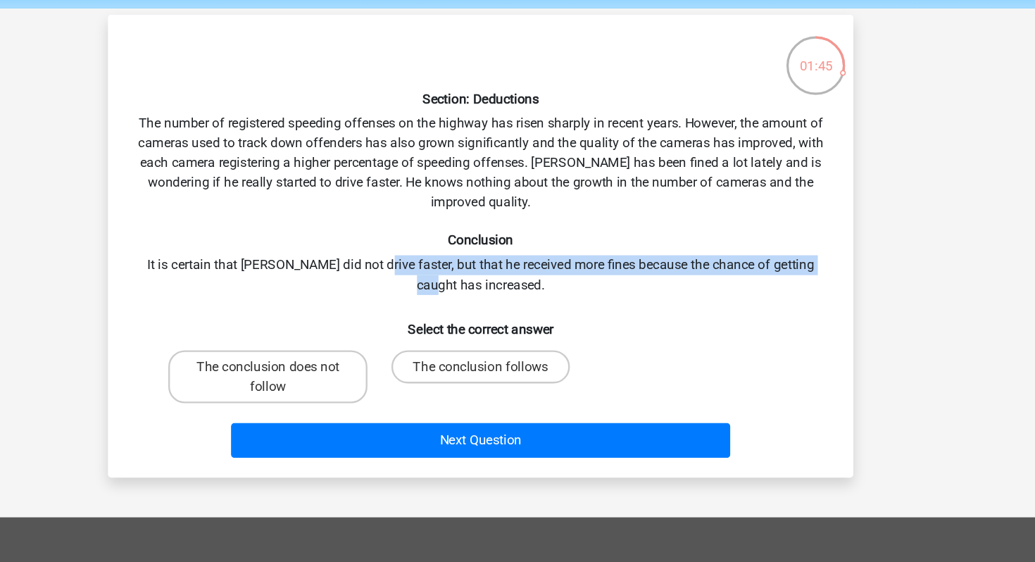
drag, startPoint x: 423, startPoint y: 293, endPoint x: 420, endPoint y: 273, distance: 20.6
click at [420, 273] on div "Section: Deductions The number of registered speeding offenses on the highway h…" at bounding box center [518, 262] width 624 height 372
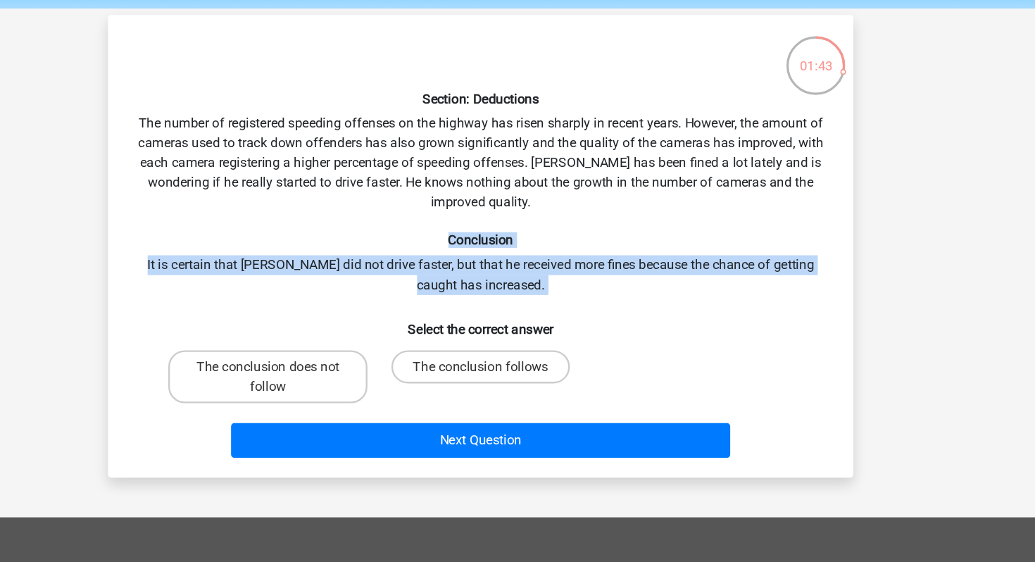
drag, startPoint x: 416, startPoint y: 256, endPoint x: 442, endPoint y: 304, distance: 54.9
click at [442, 304] on div "Section: Deductions The number of registered speeding offenses on the highway h…" at bounding box center [518, 262] width 624 height 372
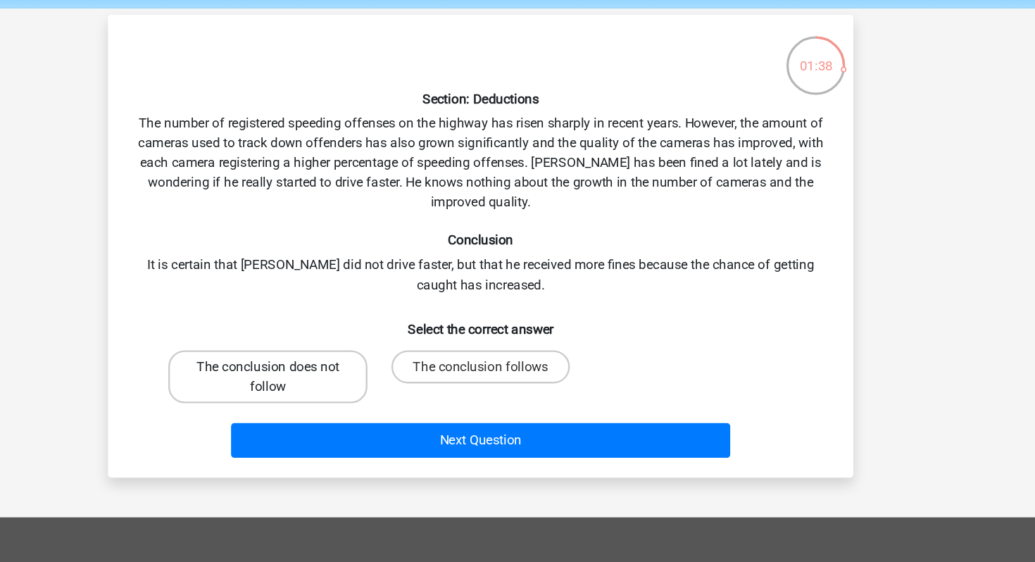
click at [387, 362] on label "The conclusion does not follow" at bounding box center [336, 373] width 170 height 45
click at [346, 365] on input "The conclusion does not follow" at bounding box center [341, 369] width 9 height 9
radio input "true"
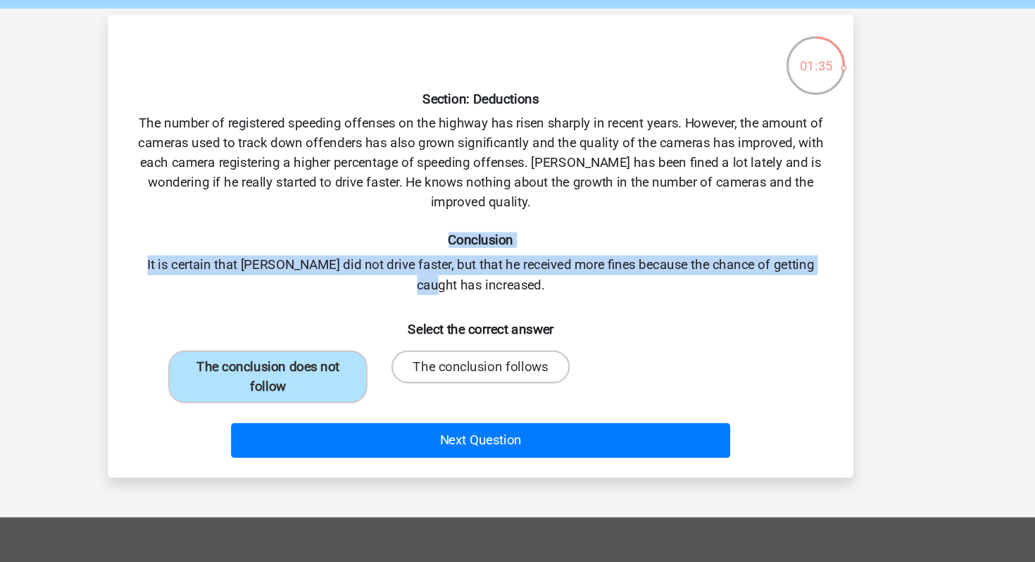
drag, startPoint x: 459, startPoint y: 303, endPoint x: 449, endPoint y: 261, distance: 43.4
click at [449, 261] on div "Section: Deductions The number of registered speeding offenses on the highway h…" at bounding box center [518, 262] width 624 height 372
click at [449, 261] on h6 "Conclusion" at bounding box center [518, 256] width 590 height 13
drag, startPoint x: 449, startPoint y: 261, endPoint x: 551, endPoint y: 320, distance: 117.8
click at [551, 320] on div "Section: Deductions The number of registered speeding offenses on the highway h…" at bounding box center [518, 262] width 624 height 372
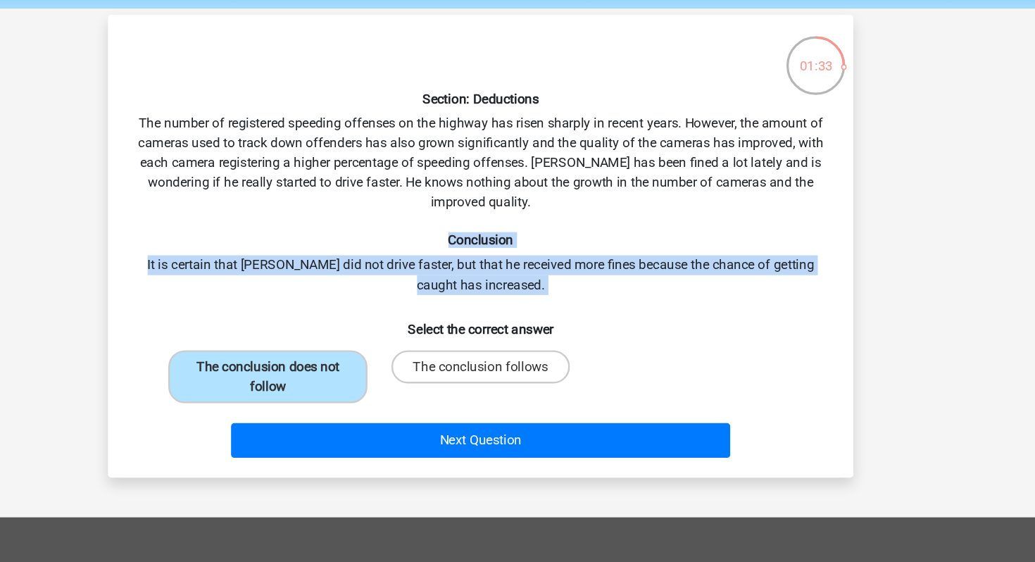
click at [551, 320] on h6 "Select the correct answer" at bounding box center [518, 327] width 590 height 25
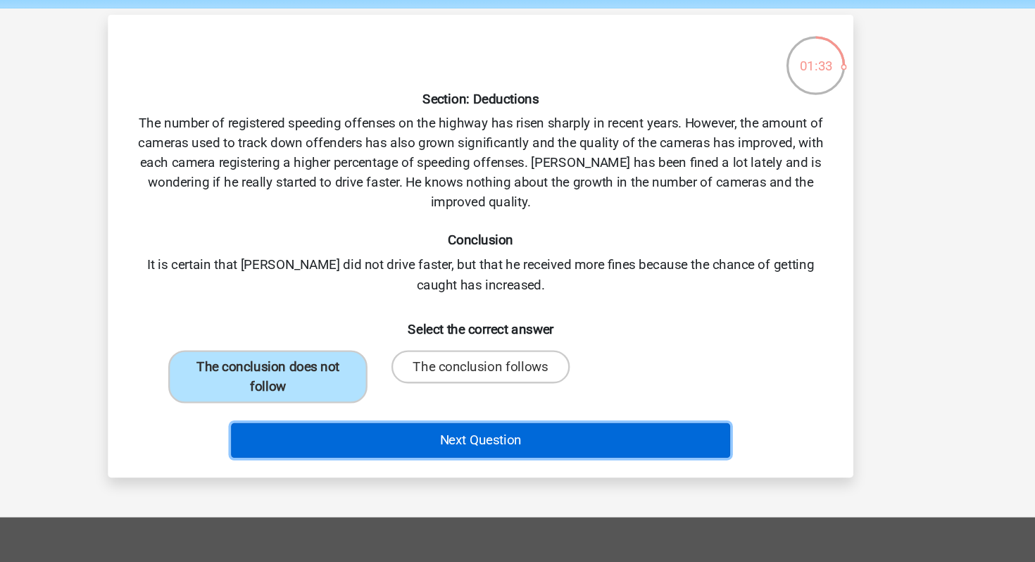
click at [535, 432] on button "Next Question" at bounding box center [518, 428] width 426 height 30
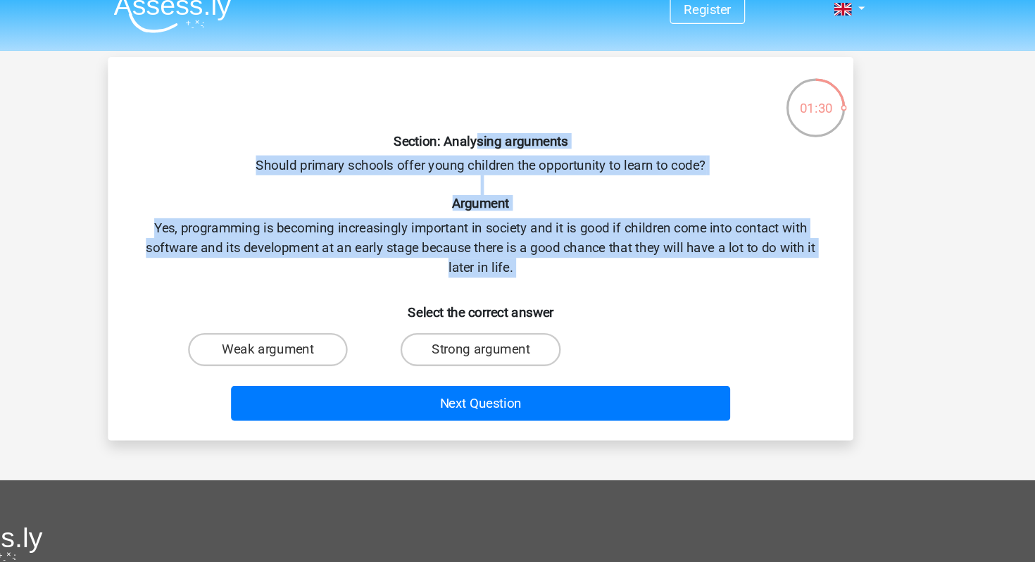
drag, startPoint x: 516, startPoint y: 130, endPoint x: 616, endPoint y: 255, distance: 159.8
click at [616, 255] on div "Section: Analysing arguments Should primary schools offer young children the op…" at bounding box center [518, 228] width 624 height 304
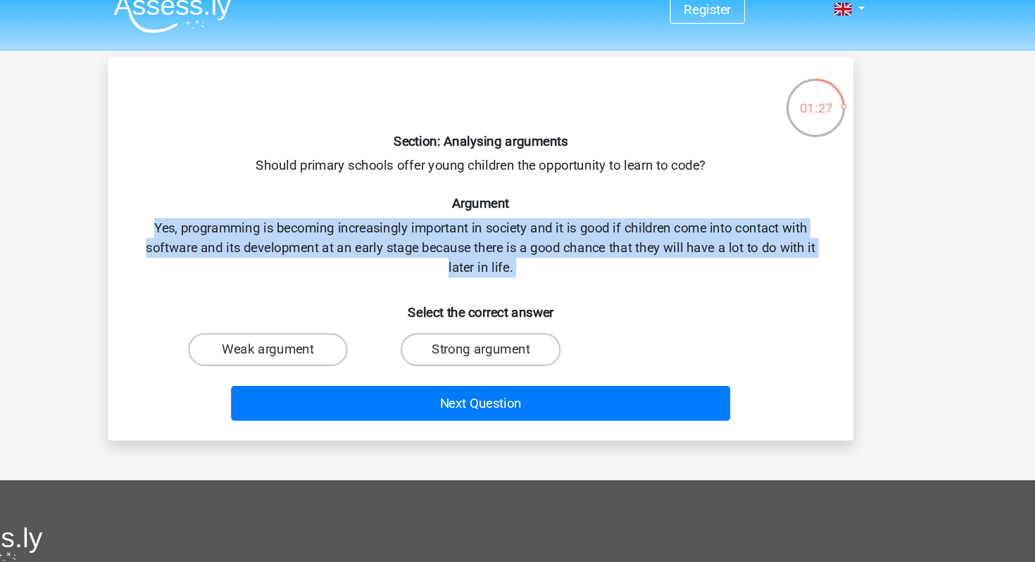
drag, startPoint x: 616, startPoint y: 255, endPoint x: 611, endPoint y: 195, distance: 60.1
click at [611, 195] on div "Section: Analysing arguments Should primary schools offer young children the op…" at bounding box center [518, 228] width 624 height 304
click at [611, 195] on h6 "Argument" at bounding box center [518, 188] width 590 height 13
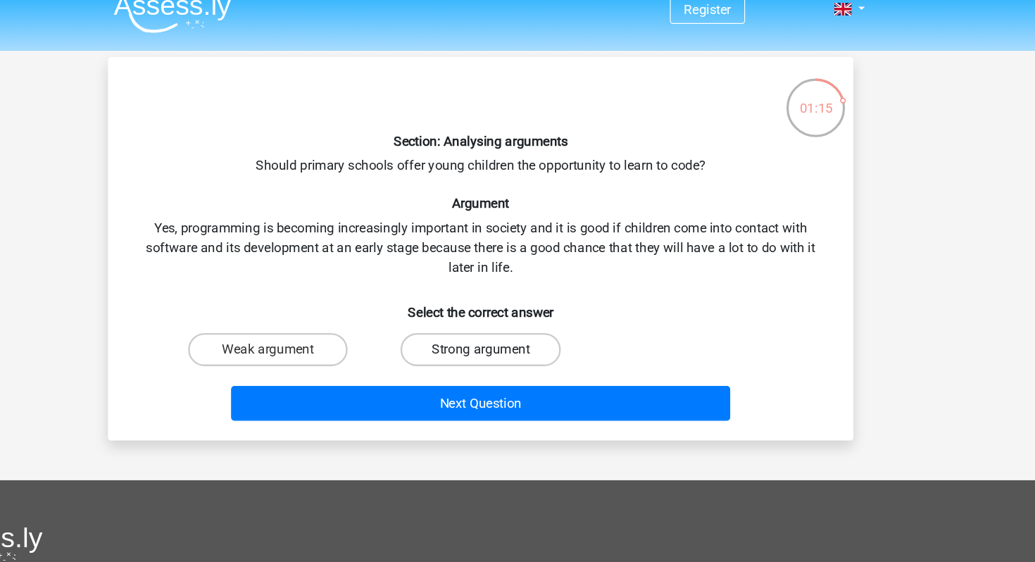
click at [535, 308] on label "Strong argument" at bounding box center [517, 314] width 136 height 28
click at [527, 314] on input "Strong argument" at bounding box center [522, 318] width 9 height 9
radio input "true"
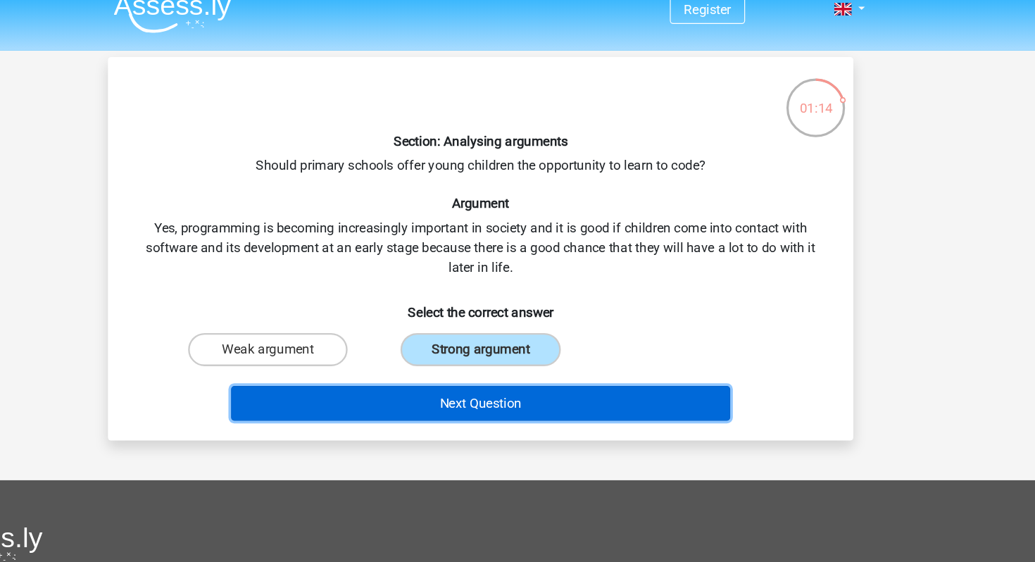
click at [535, 361] on button "Next Question" at bounding box center [518, 360] width 426 height 30
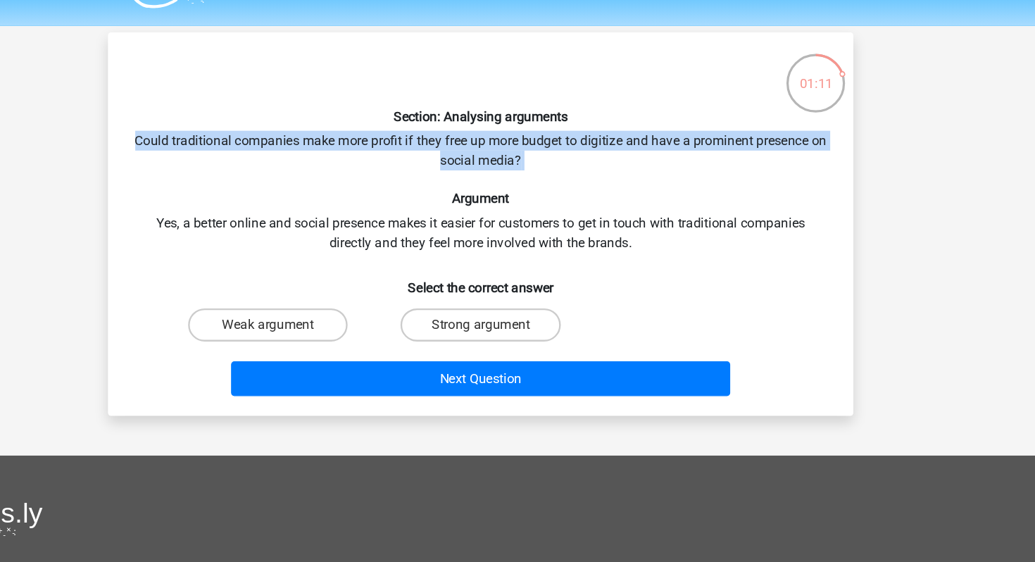
drag, startPoint x: 421, startPoint y: 144, endPoint x: 582, endPoint y: 189, distance: 167.7
click at [582, 189] on div "Section: Analysing arguments Could traditional companies make more profit if th…" at bounding box center [518, 228] width 624 height 304
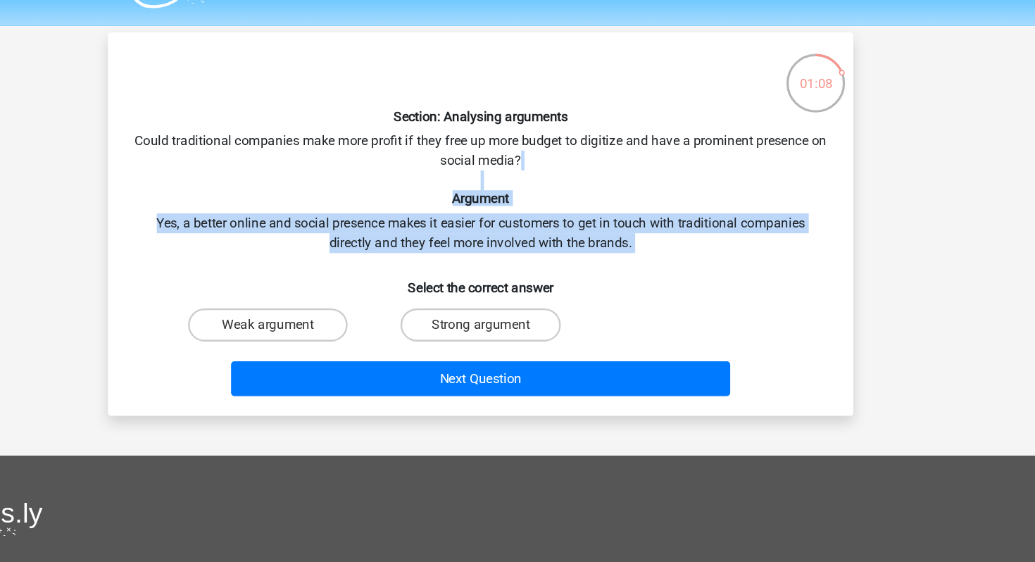
drag, startPoint x: 584, startPoint y: 196, endPoint x: 656, endPoint y: 253, distance: 92.3
click at [656, 253] on div "Section: Analysing arguments Could traditional companies make more profit if th…" at bounding box center [518, 228] width 624 height 304
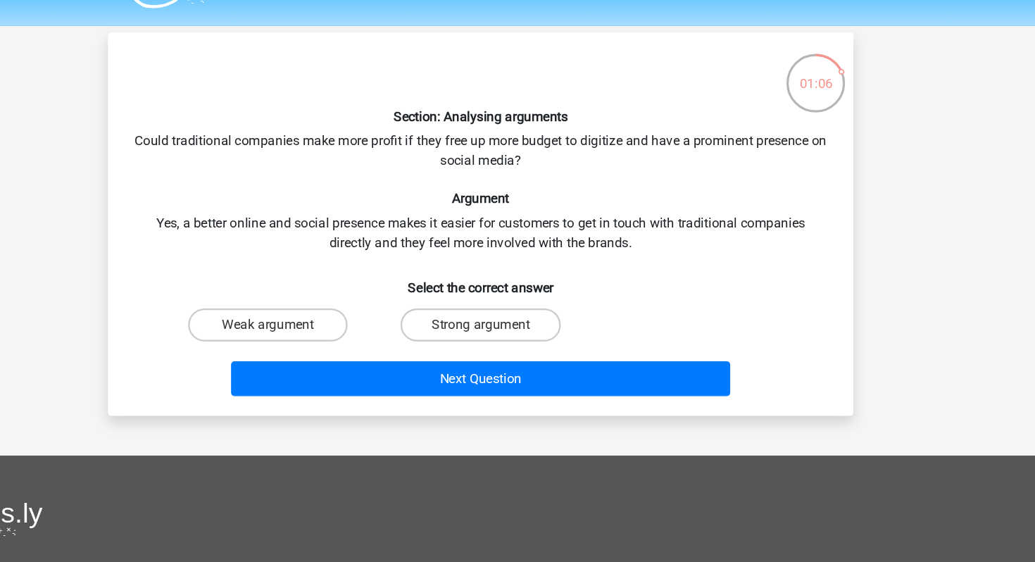
click at [523, 320] on input "Strong argument" at bounding box center [522, 318] width 9 height 9
radio input "true"
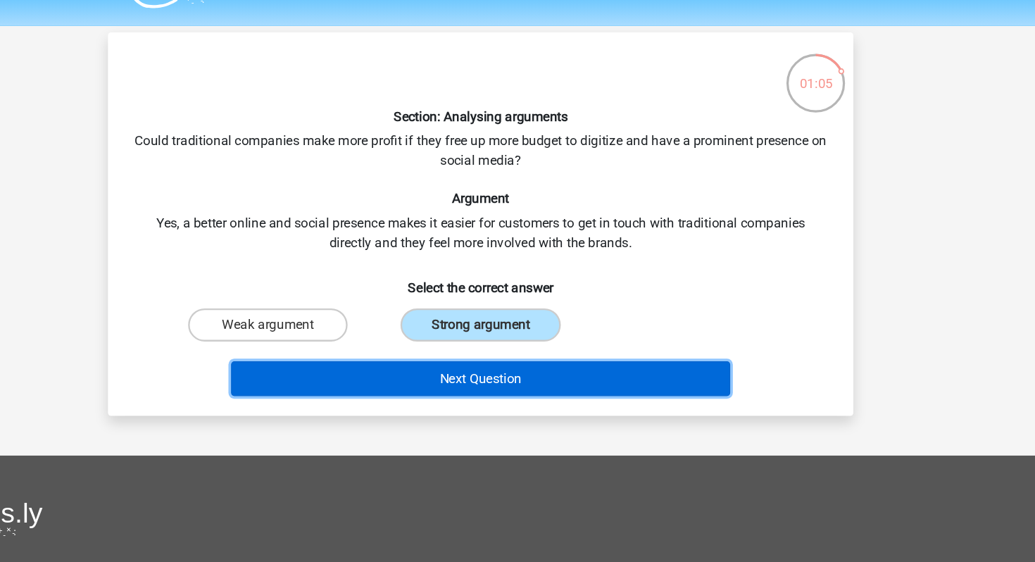
click at [532, 361] on button "Next Question" at bounding box center [518, 360] width 426 height 30
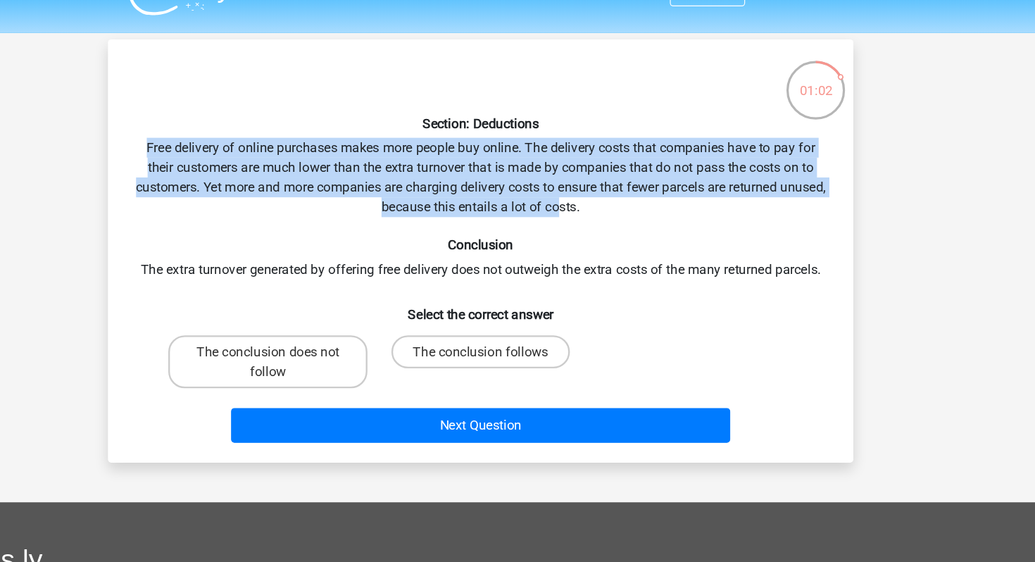
drag, startPoint x: 507, startPoint y: 147, endPoint x: 606, endPoint y: 211, distance: 117.6
click at [606, 211] on div "Section: Deductions Free delivery of online purchases makes more people buy onl…" at bounding box center [518, 245] width 624 height 338
drag, startPoint x: 637, startPoint y: 218, endPoint x: 632, endPoint y: 142, distance: 76.9
click at [633, 142] on div "Section: Deductions Free delivery of online purchases makes more people buy onl…" at bounding box center [518, 245] width 624 height 338
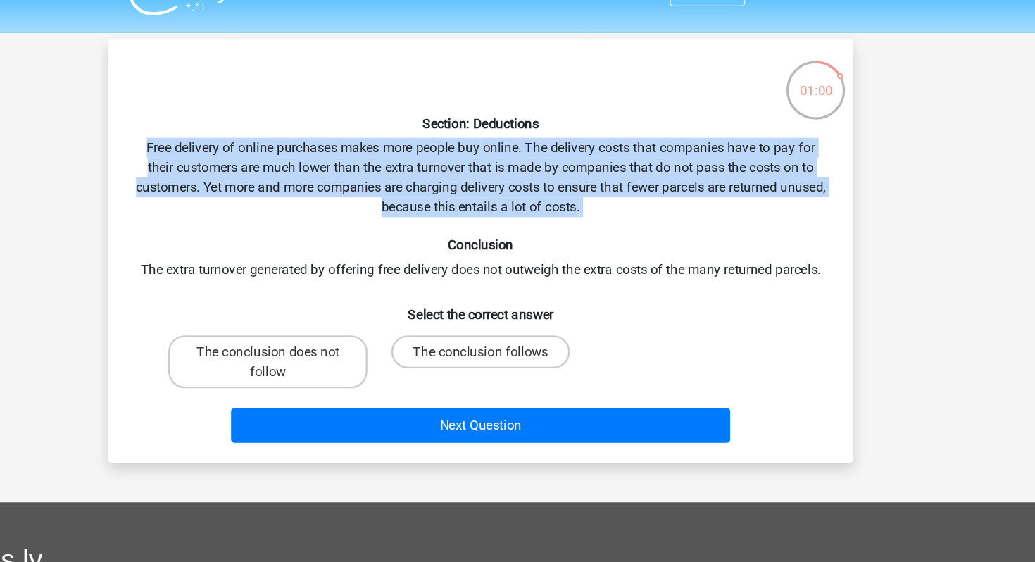
click at [632, 142] on h6 "Section: Deductions" at bounding box center [518, 136] width 590 height 13
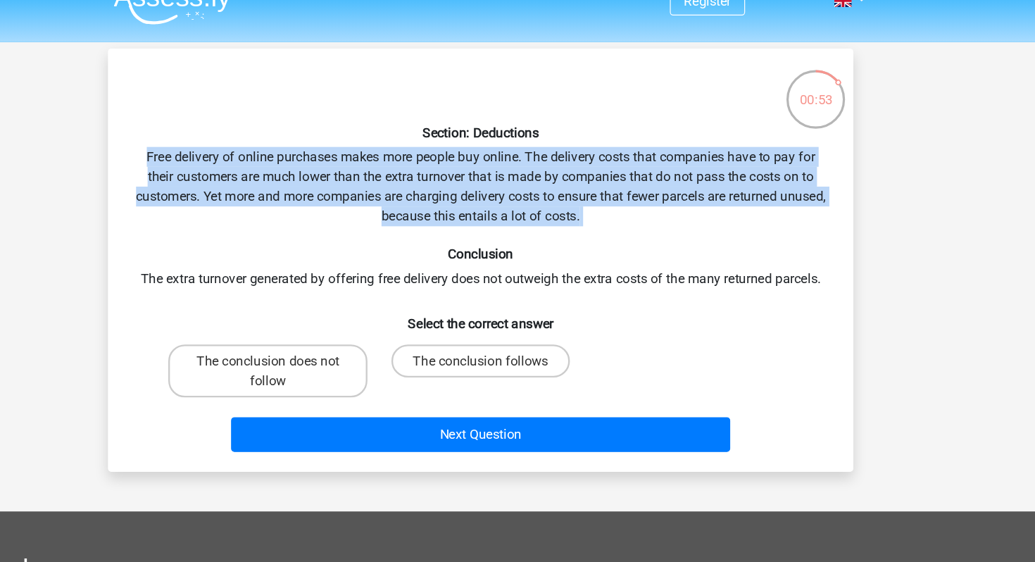
drag, startPoint x: 632, startPoint y: 142, endPoint x: 658, endPoint y: 216, distance: 78.8
click at [658, 216] on div "Section: Deductions Free delivery of online purchases makes more people buy onl…" at bounding box center [518, 245] width 624 height 338
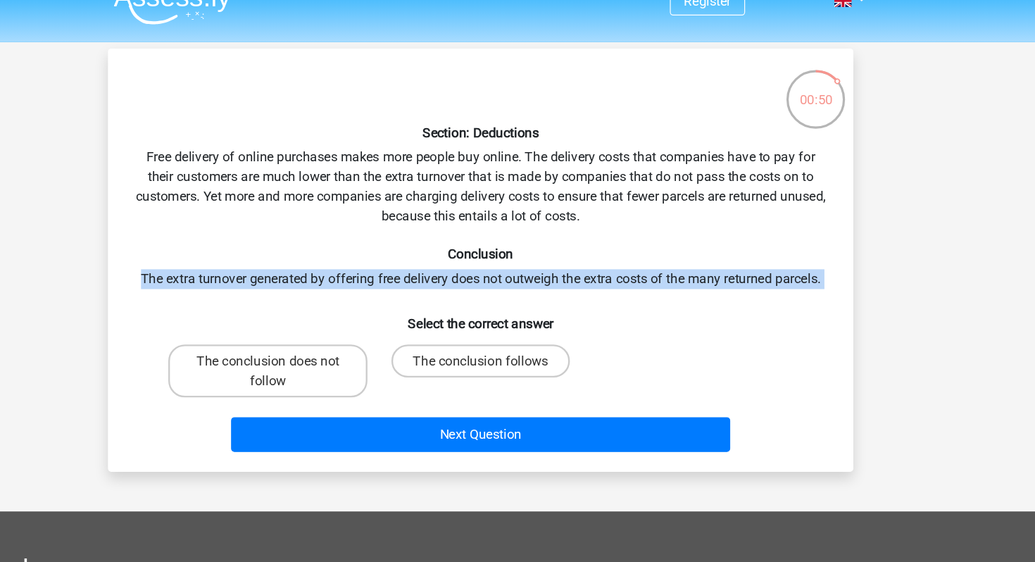
drag, startPoint x: 655, startPoint y: 250, endPoint x: 659, endPoint y: 278, distance: 28.4
click at [659, 280] on div "Section: Deductions Free delivery of online purchases makes more people buy onl…" at bounding box center [518, 245] width 624 height 338
click at [659, 278] on div "Section: Deductions Free delivery of online purchases makes more people buy onl…" at bounding box center [518, 245] width 624 height 338
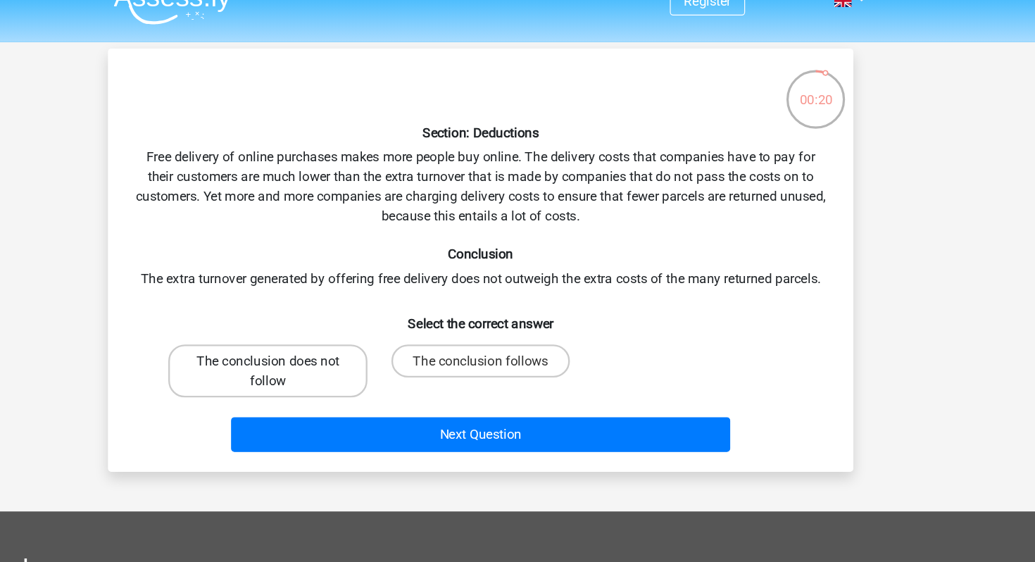
click at [403, 329] on label "The conclusion does not follow" at bounding box center [336, 339] width 170 height 45
click at [346, 331] on input "The conclusion does not follow" at bounding box center [341, 335] width 9 height 9
radio input "true"
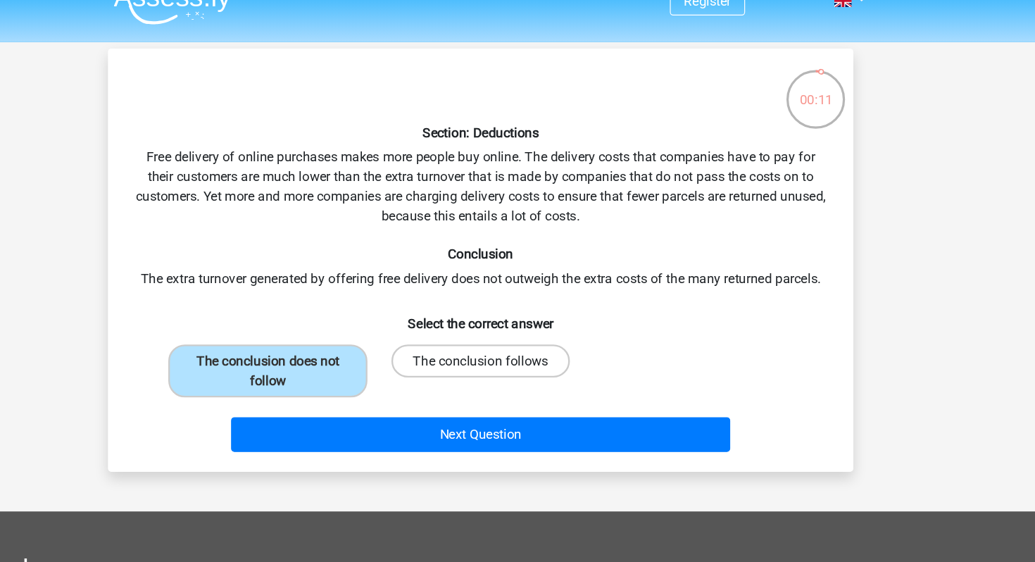
click at [474, 330] on label "The conclusion follows" at bounding box center [518, 331] width 152 height 28
click at [518, 331] on input "The conclusion follows" at bounding box center [522, 335] width 9 height 9
radio input "true"
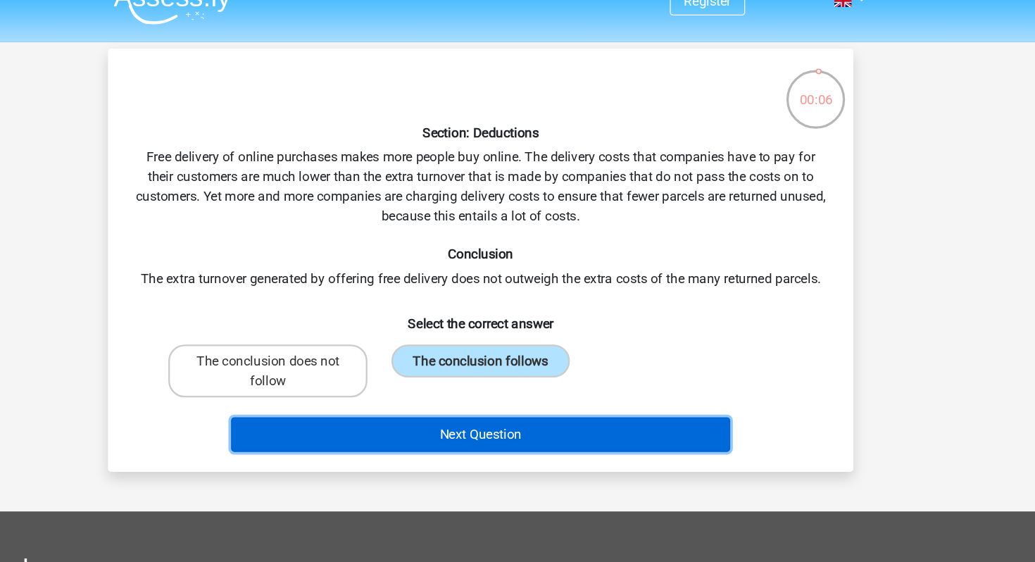
click at [452, 386] on button "Next Question" at bounding box center [518, 394] width 426 height 30
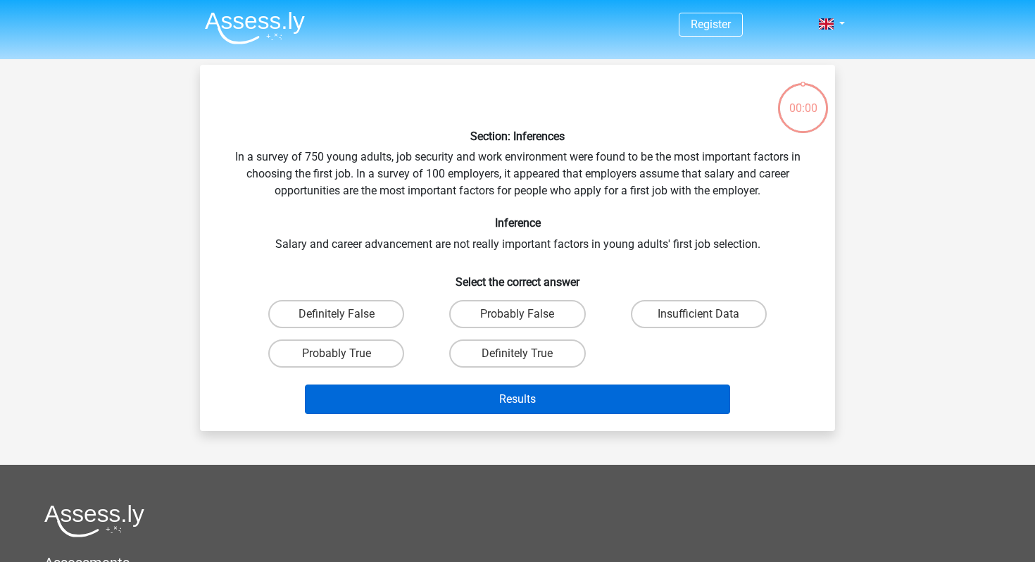
scroll to position [14, 0]
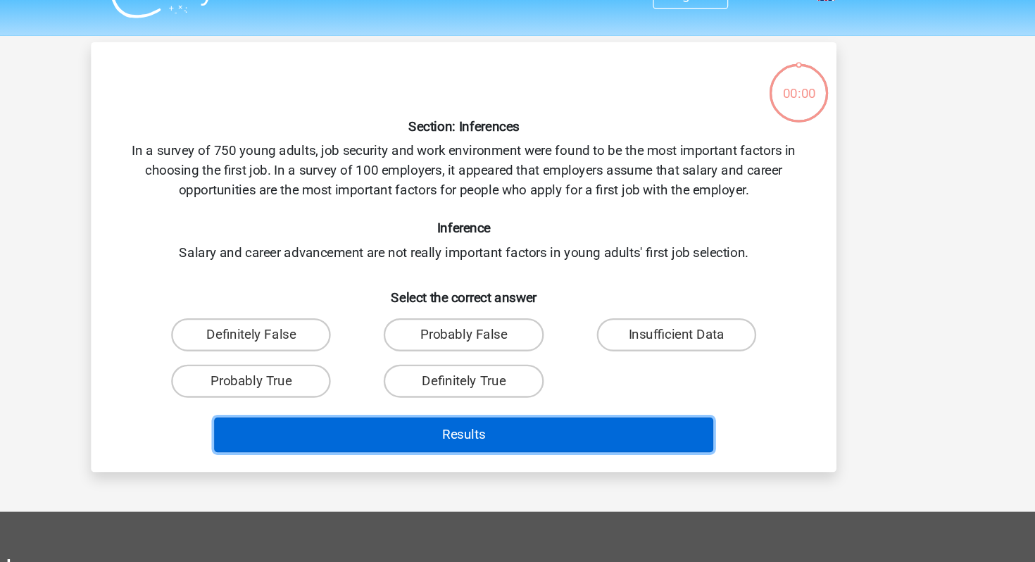
click at [483, 389] on button "Results" at bounding box center [518, 385] width 426 height 30
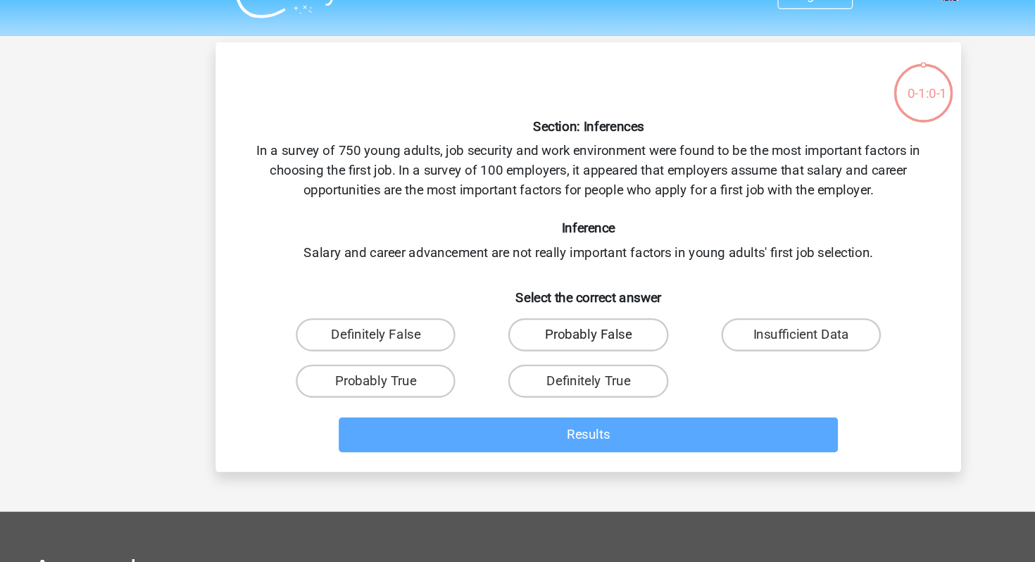
click at [502, 302] on label "Probably False" at bounding box center [517, 300] width 136 height 28
click at [518, 302] on input "Probably False" at bounding box center [522, 304] width 9 height 9
radio input "true"
click at [518, 337] on label "Definitely True" at bounding box center [517, 339] width 136 height 28
click at [518, 339] on input "Definitely True" at bounding box center [522, 343] width 9 height 9
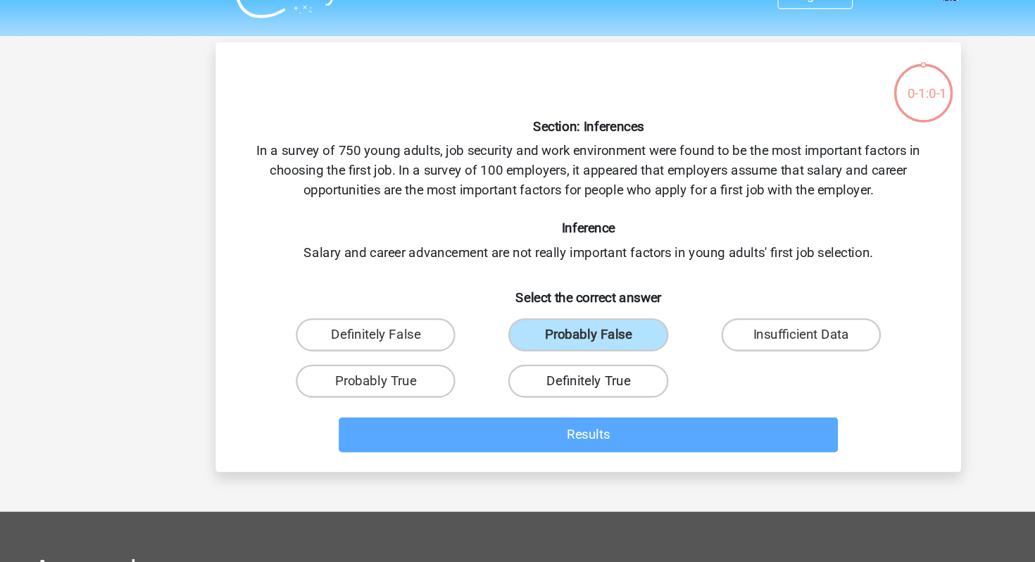
radio input "true"
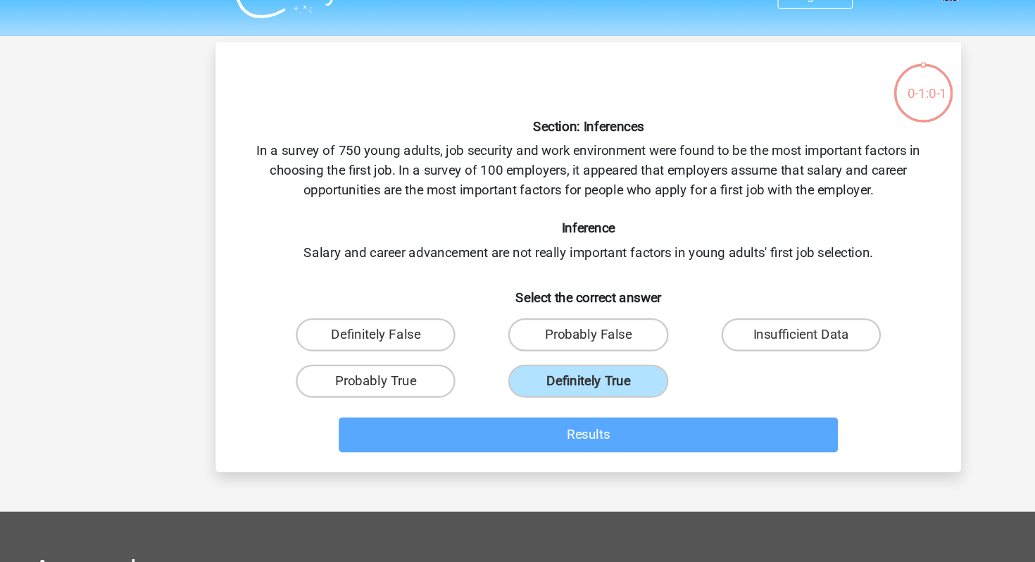
click at [362, 223] on div "Section: Inferences In a survey of 750 young adults, job security and work envi…" at bounding box center [518, 234] width 624 height 344
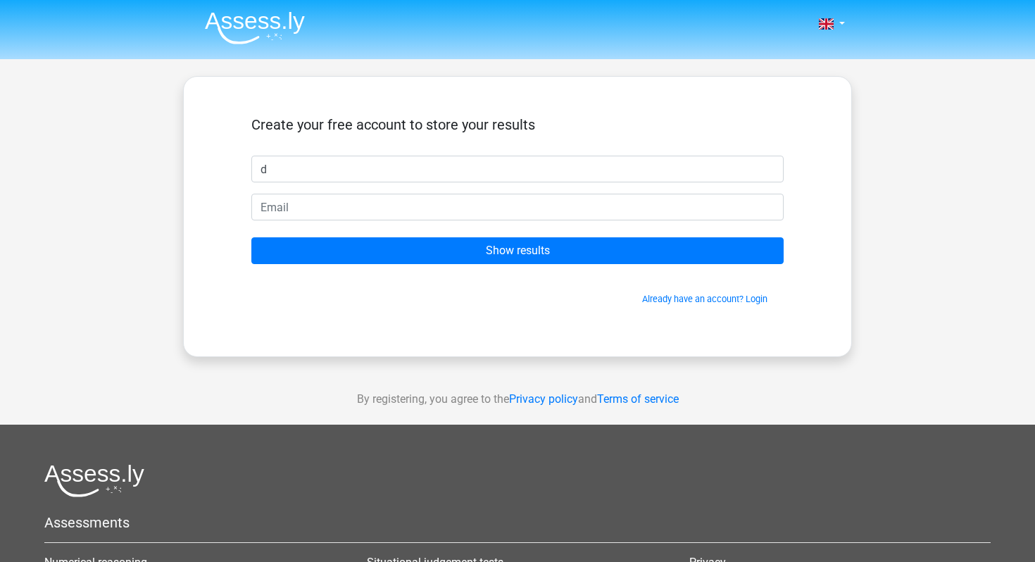
type input "d"
click at [443, 124] on h5 "Create your free account to store your results" at bounding box center [517, 124] width 532 height 17
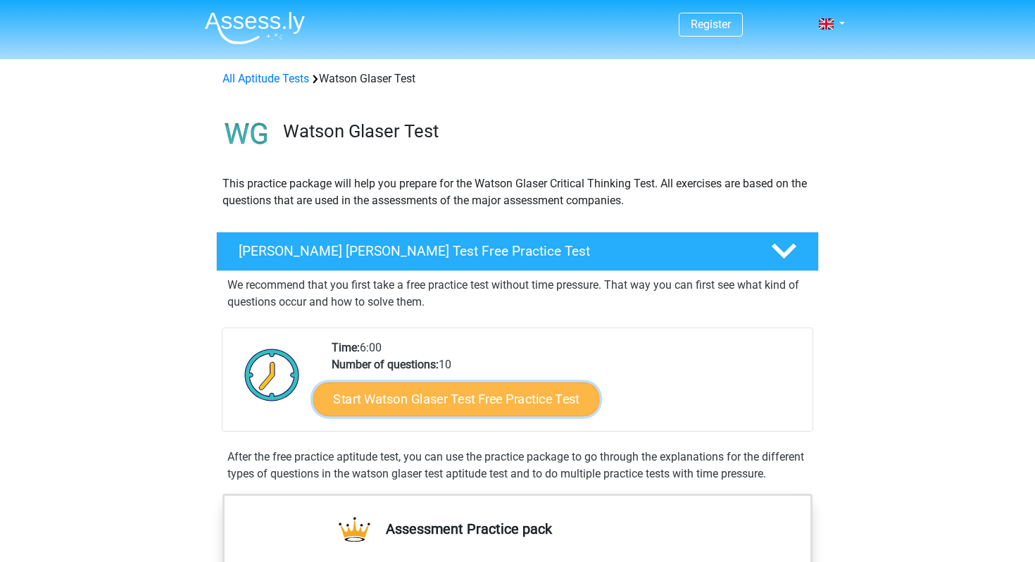
click at [370, 401] on link "Start Watson Glaser Test Free Practice Test" at bounding box center [456, 399] width 287 height 34
